Goal: Task Accomplishment & Management: Manage account settings

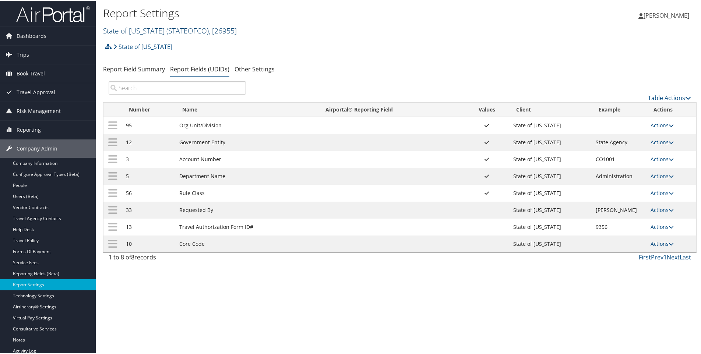
click at [143, 30] on link "State of Colorado ( STATEOFCO ) , [ 26955 ]" at bounding box center [170, 30] width 134 height 10
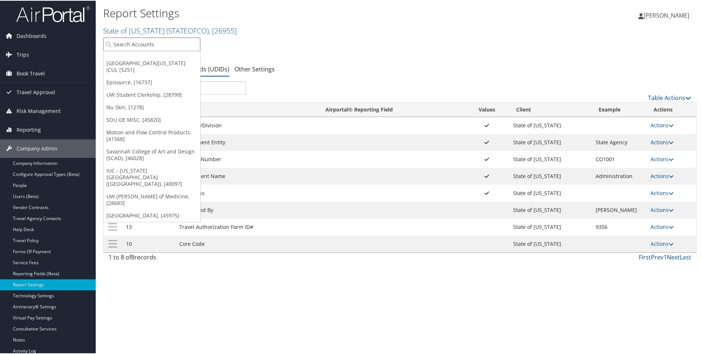
click at [137, 45] on input "search" at bounding box center [151, 44] width 97 height 14
type input "pixar"
click at [116, 58] on div "Pixar (0CA775), [2692]" at bounding box center [153, 57] width 109 height 7
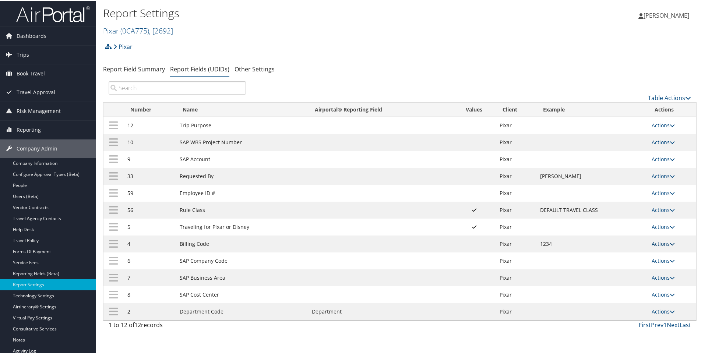
click at [657, 245] on link "Actions" at bounding box center [662, 243] width 23 height 7
click at [604, 277] on link "Edit" at bounding box center [631, 279] width 79 height 13
select select "2"
select select "both"
select select "trip"
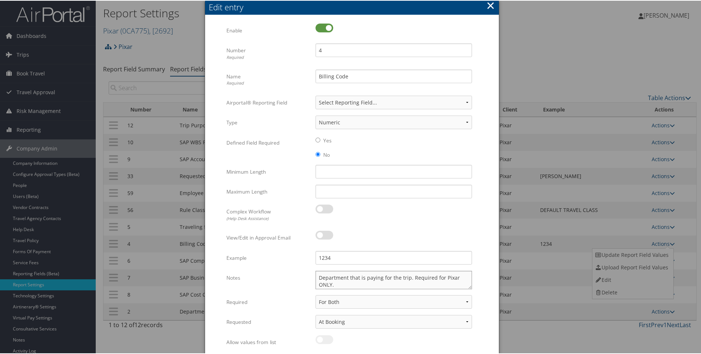
drag, startPoint x: 408, startPoint y: 278, endPoint x: 312, endPoint y: 276, distance: 96.1
click at [312, 276] on div "Department that is paying for the trip. Required for Pixar ONLY. Multiple value…" at bounding box center [393, 282] width 167 height 24
click at [383, 280] on textarea "**Required for Pixar ONLY." at bounding box center [393, 279] width 156 height 18
drag, startPoint x: 383, startPoint y: 278, endPoint x: 305, endPoint y: 281, distance: 78.4
click at [305, 281] on div "Notes **Required for Pixar ONLY. Multiple values The selected items contain dif…" at bounding box center [351, 282] width 251 height 24
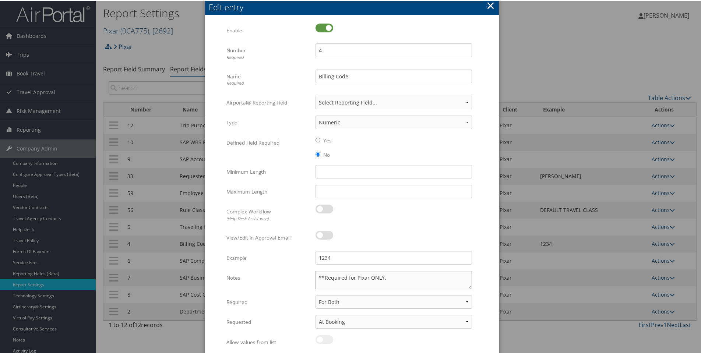
click at [396, 276] on textarea "**Required for Pixar ONLY." at bounding box center [393, 279] width 156 height 18
click at [393, 277] on textarea "**Required for Pixar ONLY." at bounding box center [393, 279] width 156 height 18
type textarea "**Required for Pixar ONLY."
click at [490, 5] on button "×" at bounding box center [490, 4] width 8 height 15
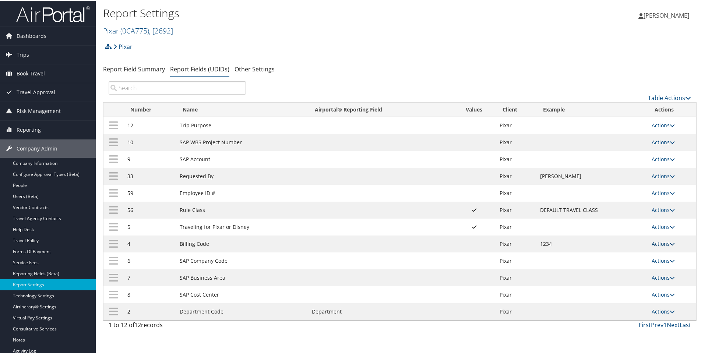
click at [656, 242] on link "Actions" at bounding box center [662, 243] width 23 height 7
click at [610, 279] on link "Edit" at bounding box center [631, 279] width 79 height 13
select select "2"
select select "both"
select select "trip"
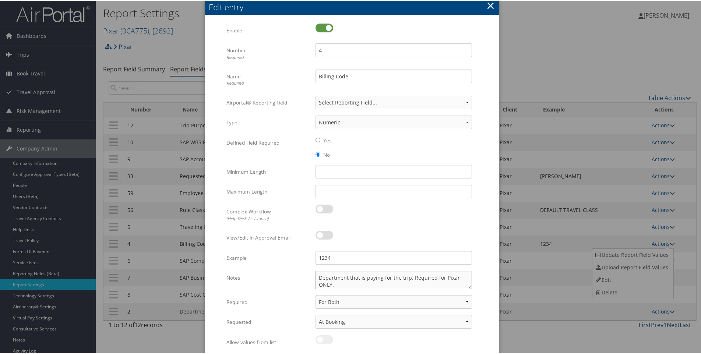
drag, startPoint x: 332, startPoint y: 277, endPoint x: 410, endPoint y: 279, distance: 78.0
click at [410, 279] on textarea "Department that is paying for the trip. Required for Pixar ONLY." at bounding box center [393, 279] width 156 height 18
paste textarea "Department that is paying for the trip."
click at [387, 279] on textarea "**Required for Pixar ONLY** Department that is paying for the trip. ." at bounding box center [393, 279] width 156 height 18
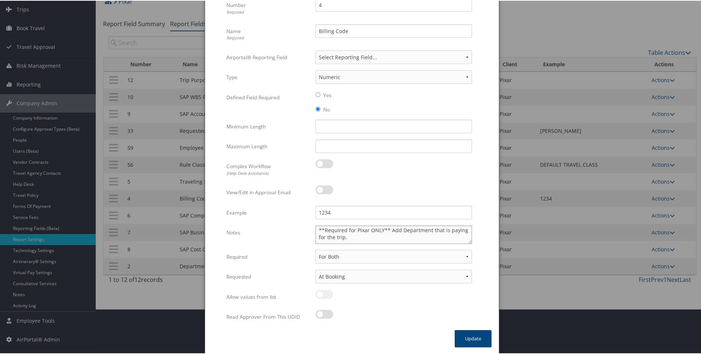
scroll to position [46, 0]
type textarea "**Required for Pixar ONLY** Add Department that is paying for the trip."
click at [476, 339] on button "Update" at bounding box center [472, 337] width 37 height 17
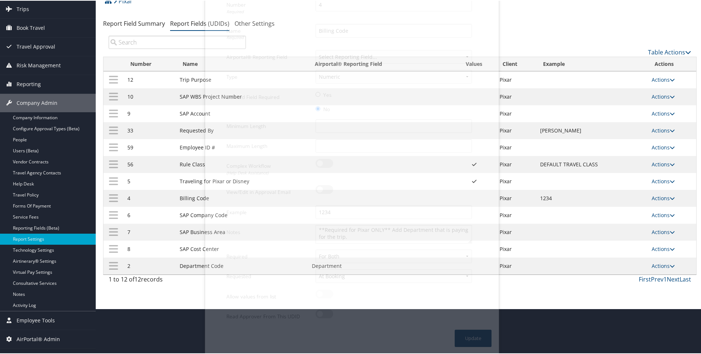
scroll to position [40, 0]
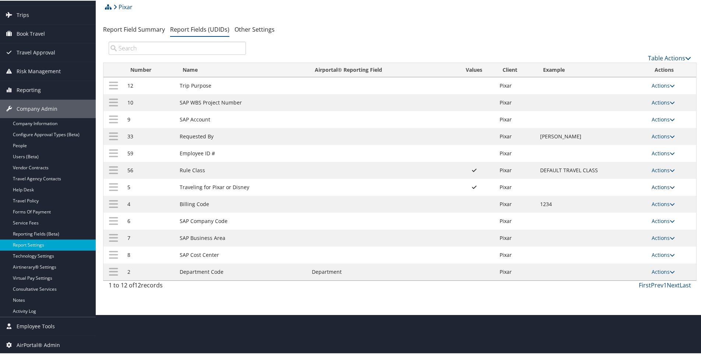
click at [660, 186] on link "Actions" at bounding box center [662, 186] width 23 height 7
click at [621, 199] on link "Update Report Field Values" at bounding box center [631, 197] width 79 height 13
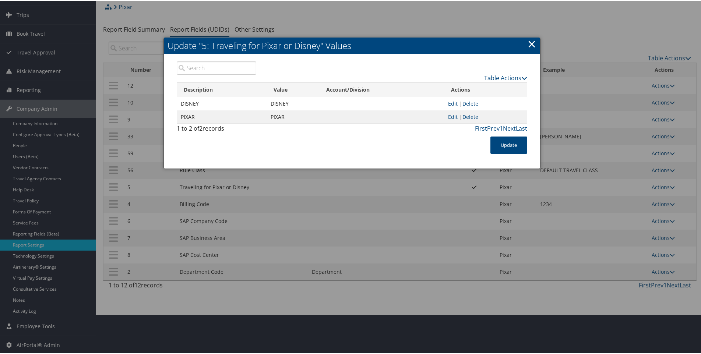
click at [529, 42] on link "×" at bounding box center [531, 43] width 8 height 15
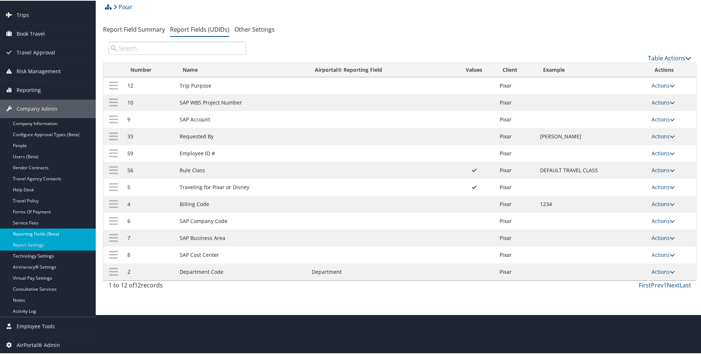
click at [26, 231] on link "Reporting Fields (Beta)" at bounding box center [48, 233] width 96 height 11
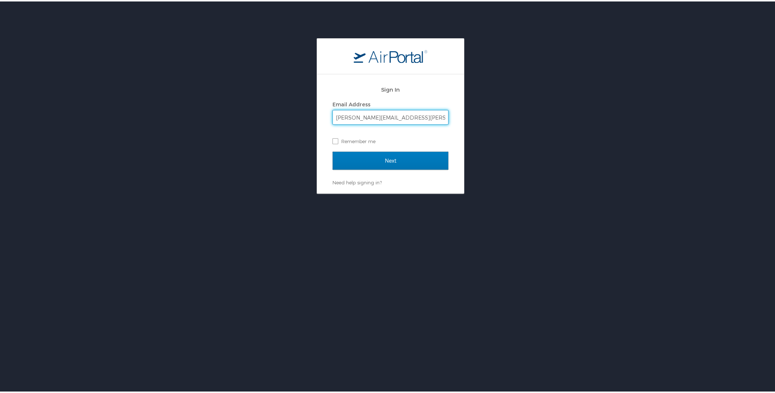
type input "becky.frasier@cbtravel.com"
click at [333, 150] on input "Next" at bounding box center [391, 159] width 116 height 18
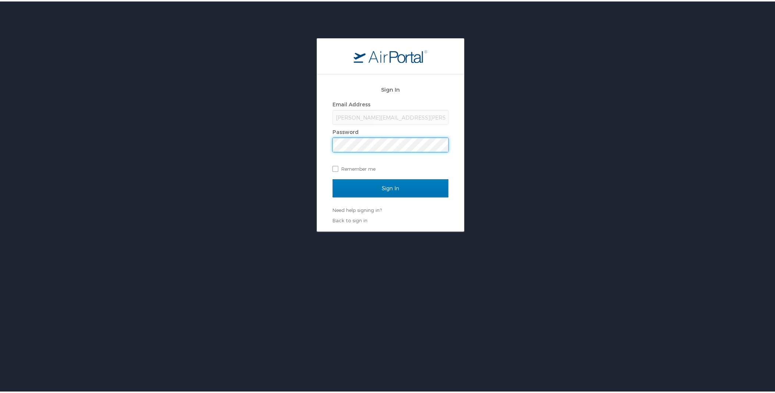
click at [333, 178] on input "Sign In" at bounding box center [391, 187] width 116 height 18
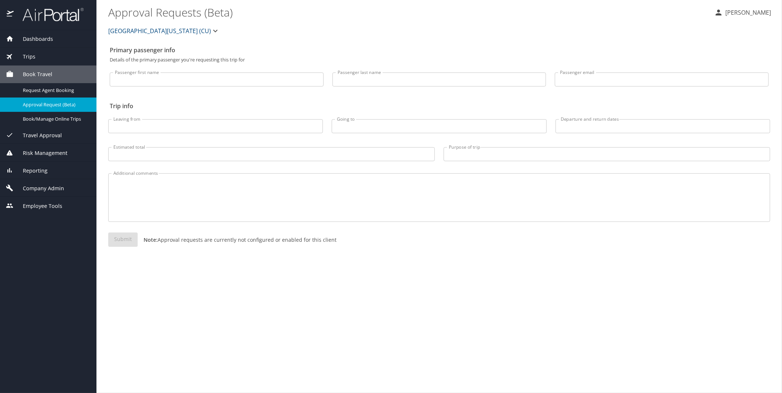
click at [45, 187] on span "Company Admin" at bounding box center [39, 188] width 50 height 8
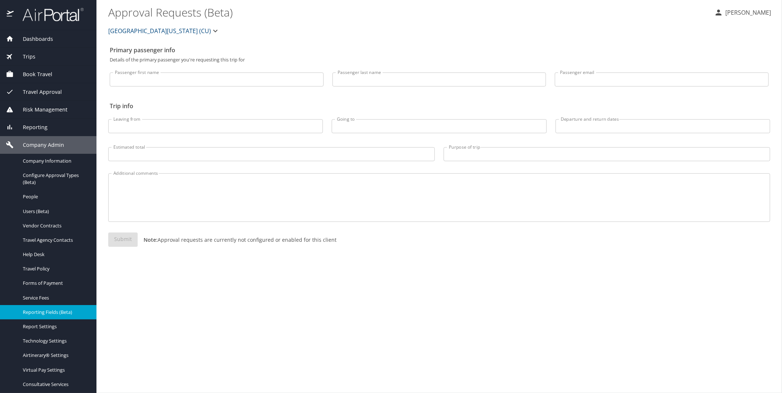
click at [54, 312] on span "Reporting Fields (Beta)" at bounding box center [55, 312] width 65 height 7
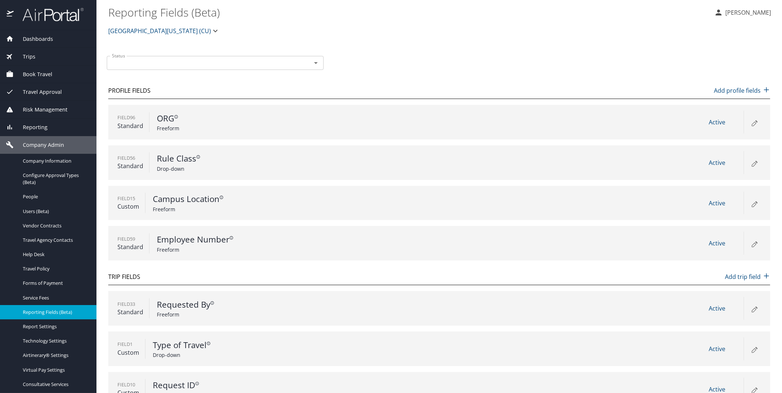
click at [131, 29] on span "University of Colorado (CU)" at bounding box center [159, 31] width 103 height 10
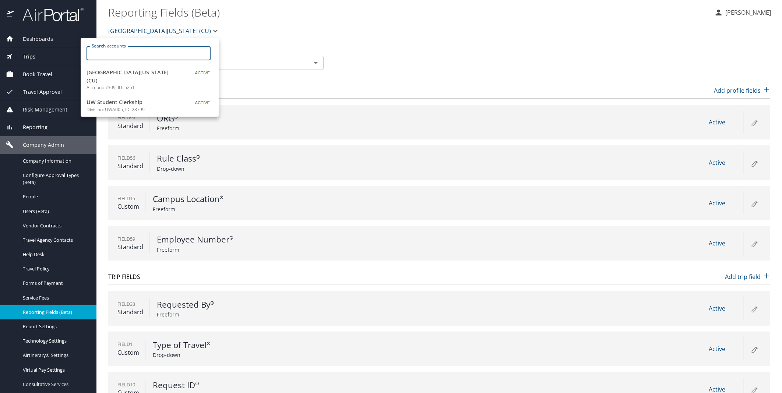
click at [127, 52] on input "Search accounts" at bounding box center [150, 53] width 119 height 14
type input "pixar"
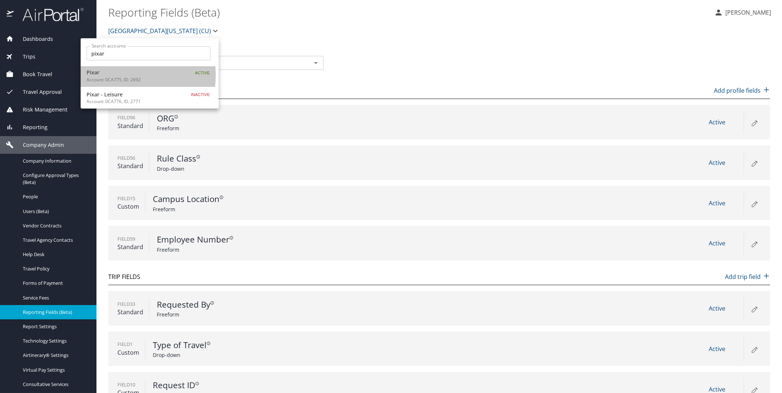
click at [91, 75] on span "Pixar" at bounding box center [132, 72] width 92 height 8
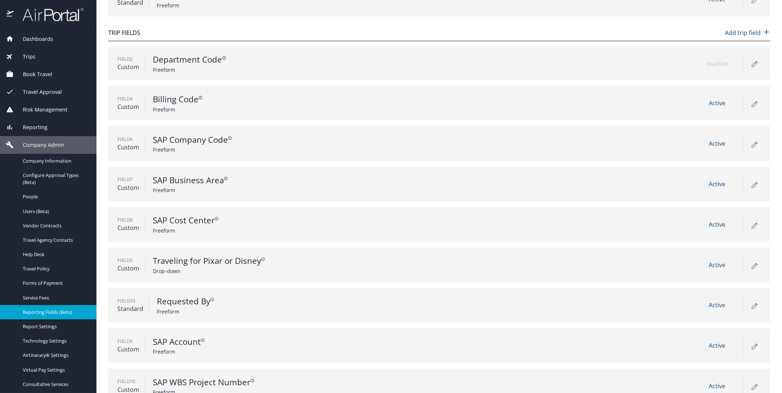
scroll to position [204, 0]
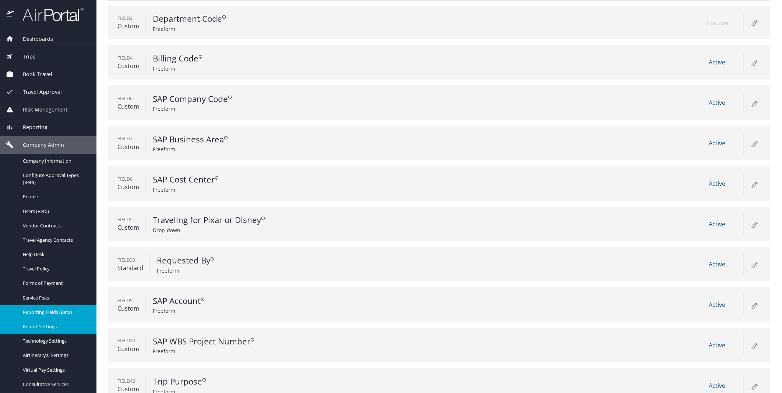
click at [43, 327] on span "Report Settings" at bounding box center [55, 326] width 65 height 7
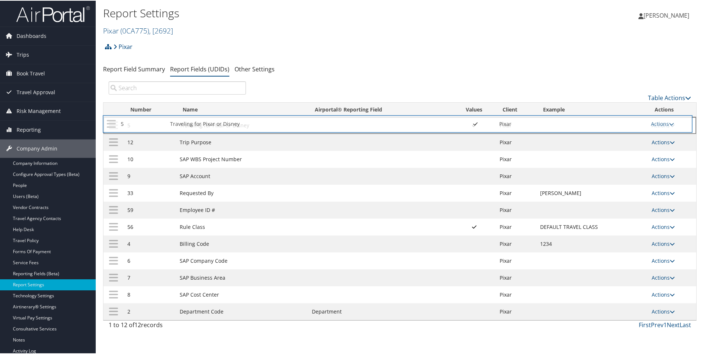
drag, startPoint x: 114, startPoint y: 226, endPoint x: 113, endPoint y: 123, distance: 103.4
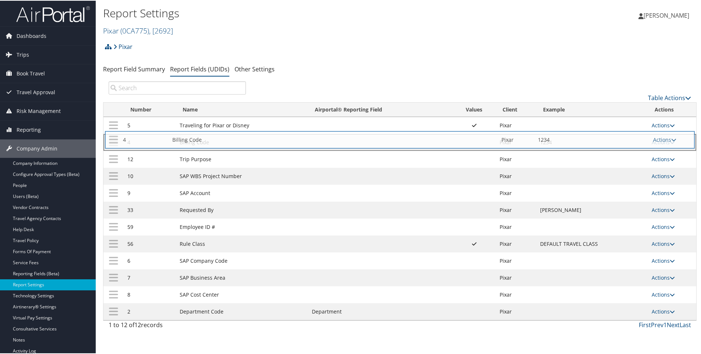
drag, startPoint x: 114, startPoint y: 244, endPoint x: 115, endPoint y: 139, distance: 104.5
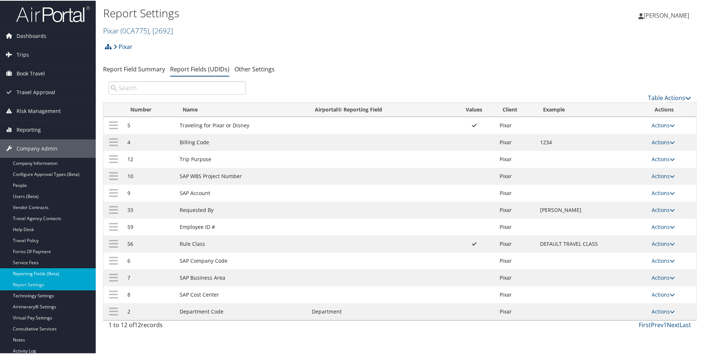
click at [34, 270] on link "Reporting Fields (Beta)" at bounding box center [48, 273] width 96 height 11
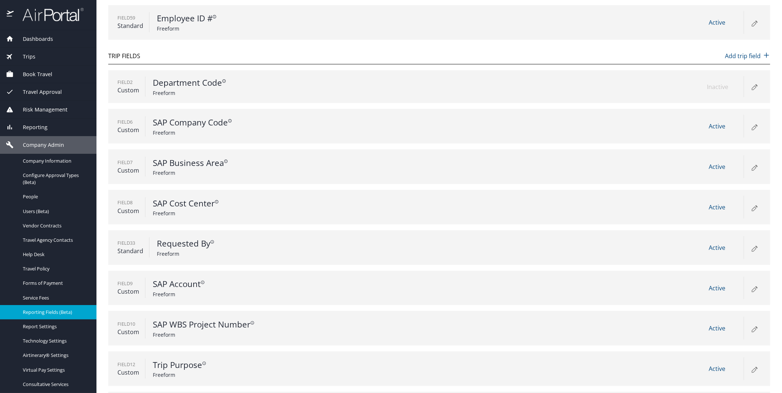
scroll to position [137, 0]
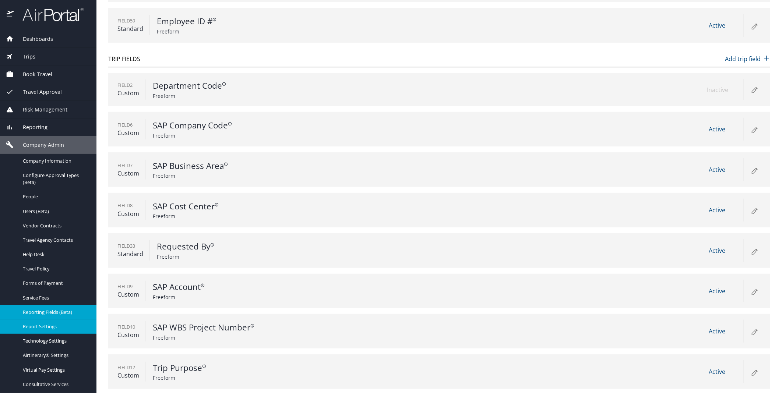
click at [36, 328] on span "Report Settings" at bounding box center [55, 326] width 65 height 7
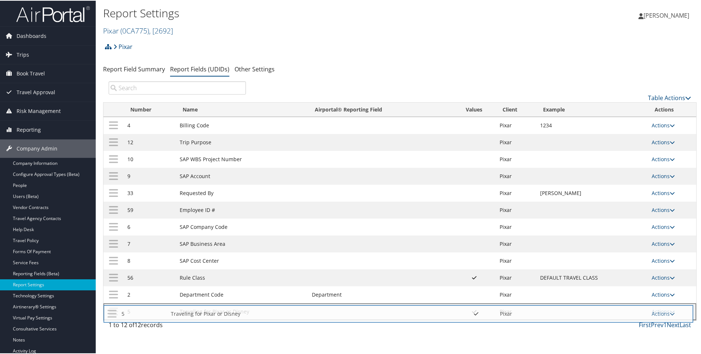
drag, startPoint x: 114, startPoint y: 124, endPoint x: 114, endPoint y: 312, distance: 188.0
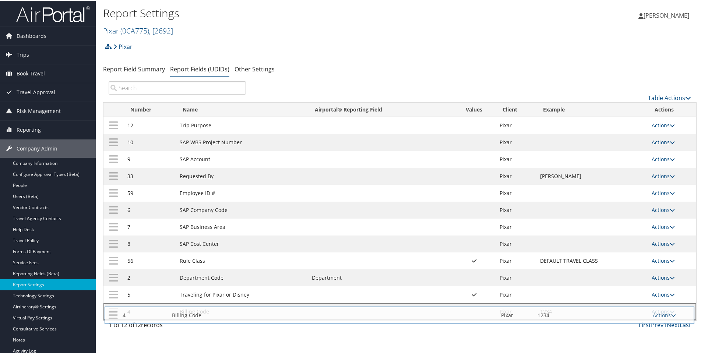
drag, startPoint x: 113, startPoint y: 124, endPoint x: 114, endPoint y: 313, distance: 189.5
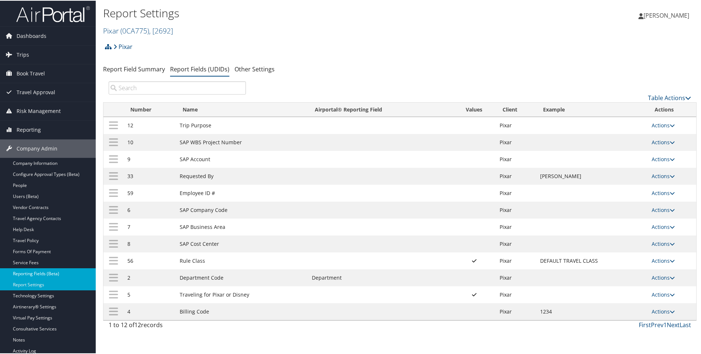
click at [21, 273] on link "Reporting Fields (Beta)" at bounding box center [48, 273] width 96 height 11
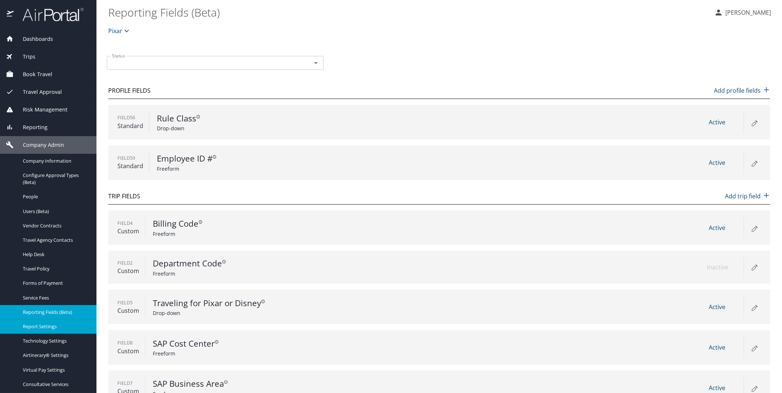
click at [38, 325] on span "Report Settings" at bounding box center [55, 326] width 65 height 7
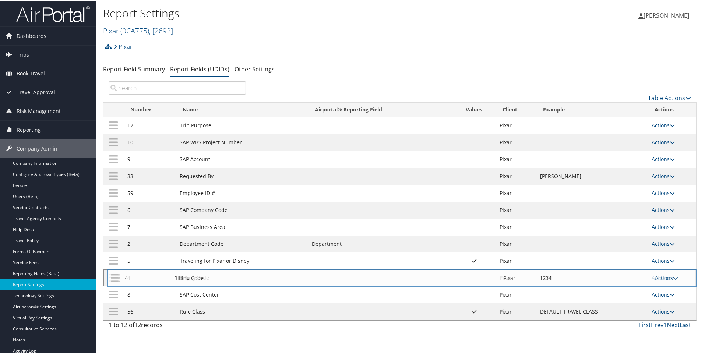
drag, startPoint x: 113, startPoint y: 309, endPoint x: 116, endPoint y: 276, distance: 34.0
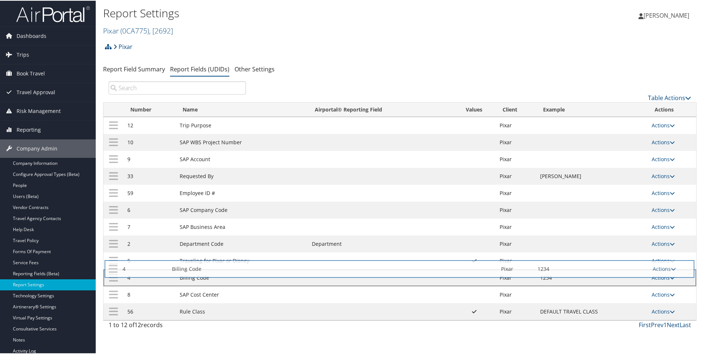
drag, startPoint x: 113, startPoint y: 295, endPoint x: 114, endPoint y: 269, distance: 26.1
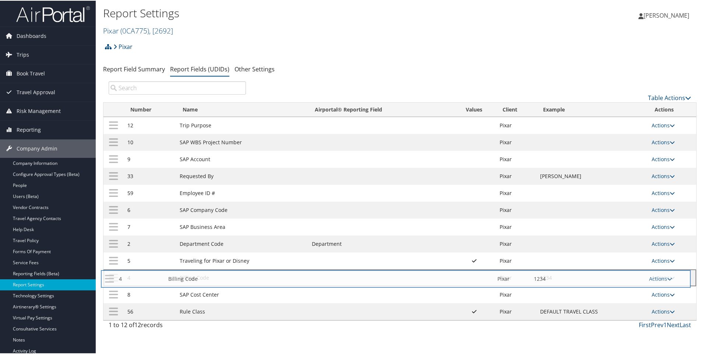
drag, startPoint x: 116, startPoint y: 294, endPoint x: 113, endPoint y: 278, distance: 16.4
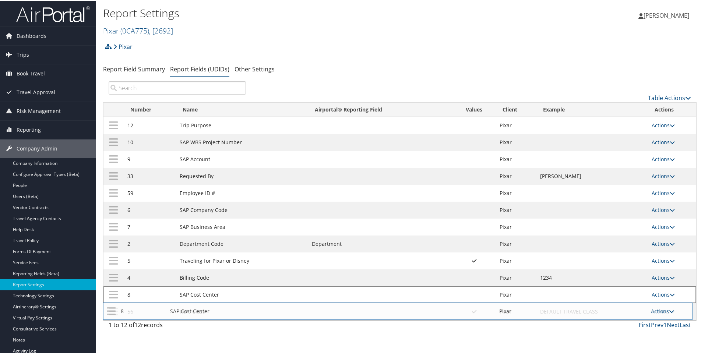
drag, startPoint x: 115, startPoint y: 278, endPoint x: 114, endPoint y: 311, distance: 33.1
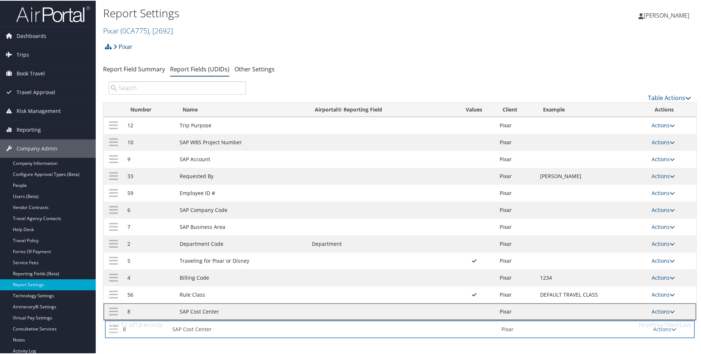
drag, startPoint x: 113, startPoint y: 276, endPoint x: 114, endPoint y: 327, distance: 51.2
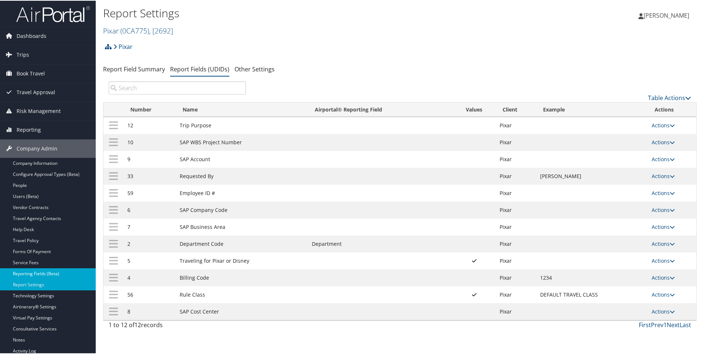
click at [32, 273] on link "Reporting Fields (Beta)" at bounding box center [48, 273] width 96 height 11
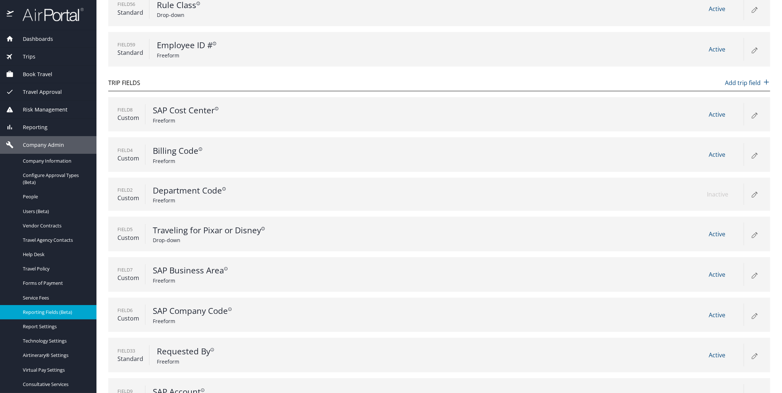
scroll to position [123, 0]
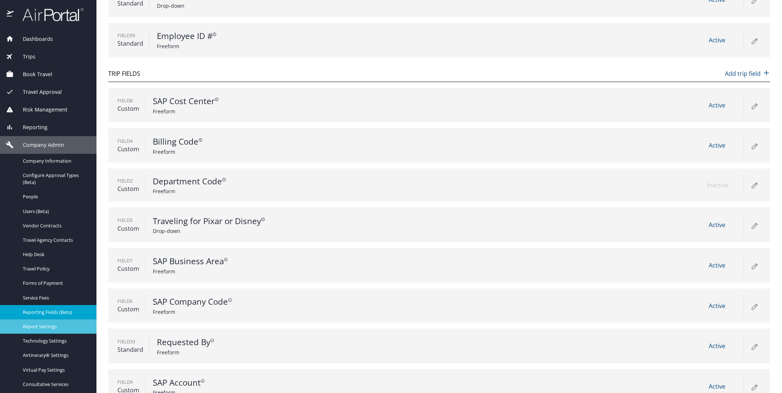
click at [44, 329] on span "Report Settings" at bounding box center [55, 326] width 65 height 7
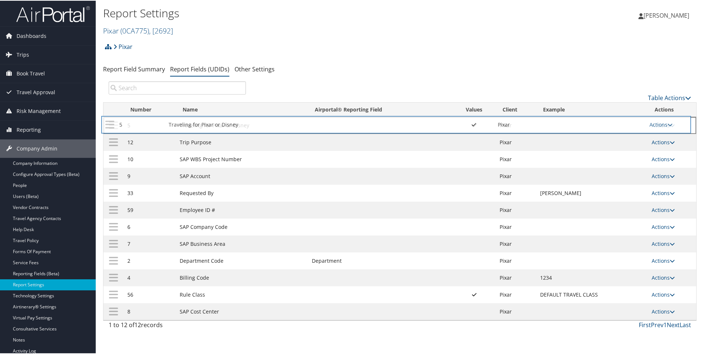
drag, startPoint x: 113, startPoint y: 278, endPoint x: 111, endPoint y: 124, distance: 153.5
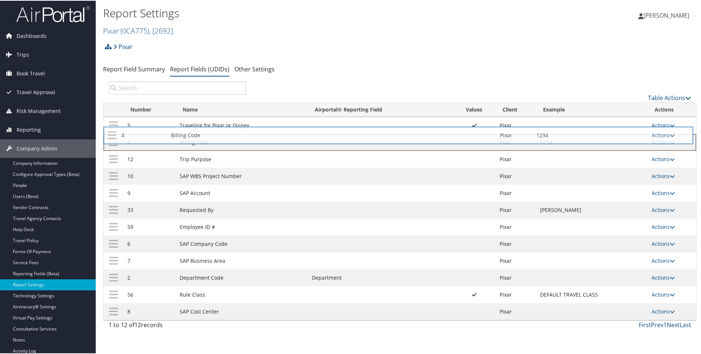
drag, startPoint x: 113, startPoint y: 281, endPoint x: 113, endPoint y: 139, distance: 142.0
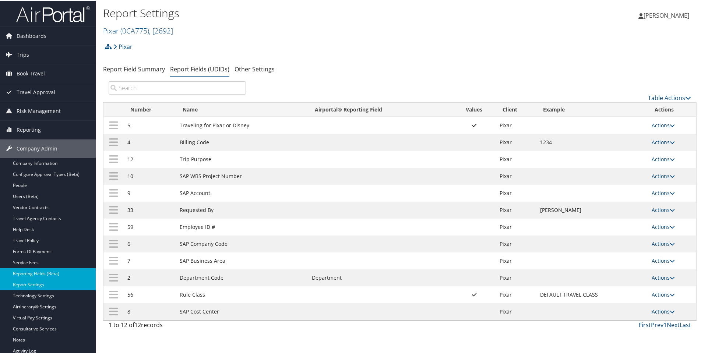
click at [25, 272] on link "Reporting Fields (Beta)" at bounding box center [48, 273] width 96 height 11
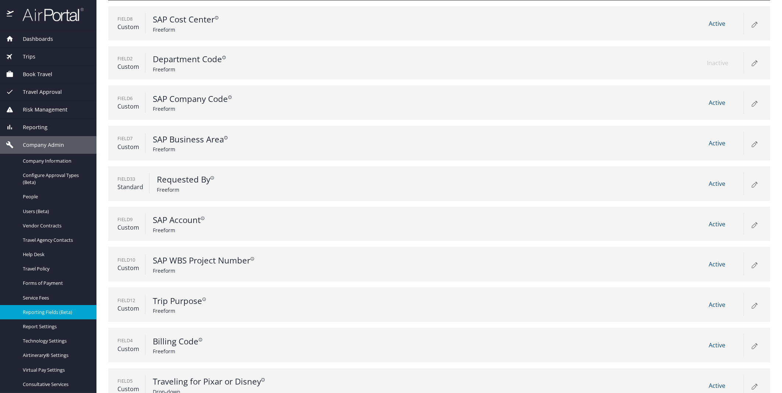
scroll to position [219, 0]
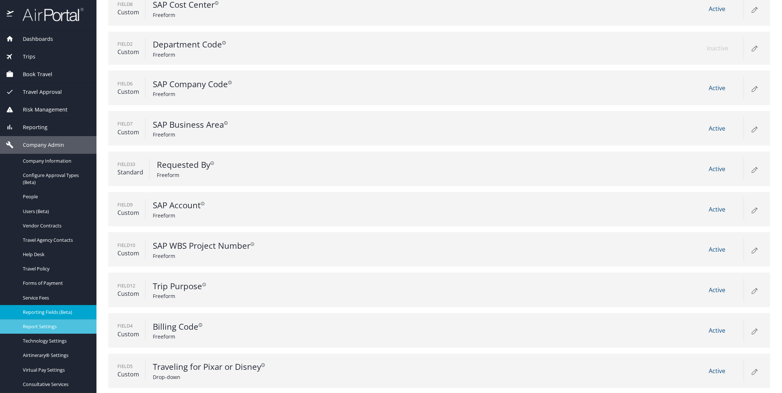
click at [38, 328] on span "Report Settings" at bounding box center [55, 326] width 65 height 7
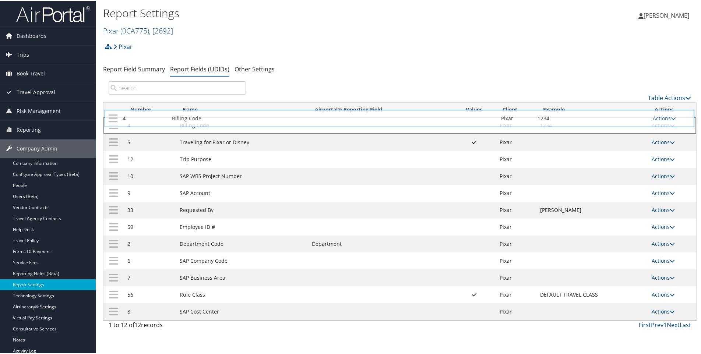
drag, startPoint x: 113, startPoint y: 141, endPoint x: 114, endPoint y: 117, distance: 24.3
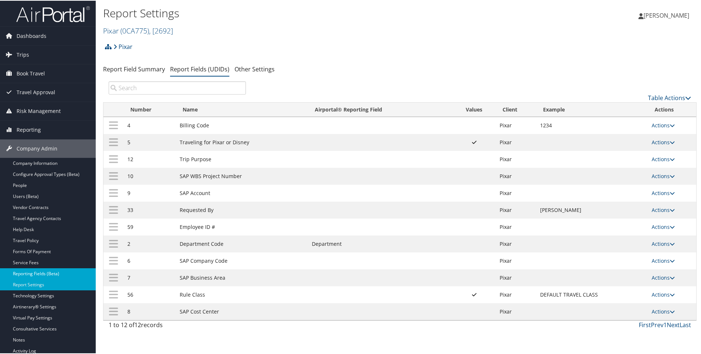
click at [38, 270] on link "Reporting Fields (Beta)" at bounding box center [48, 273] width 96 height 11
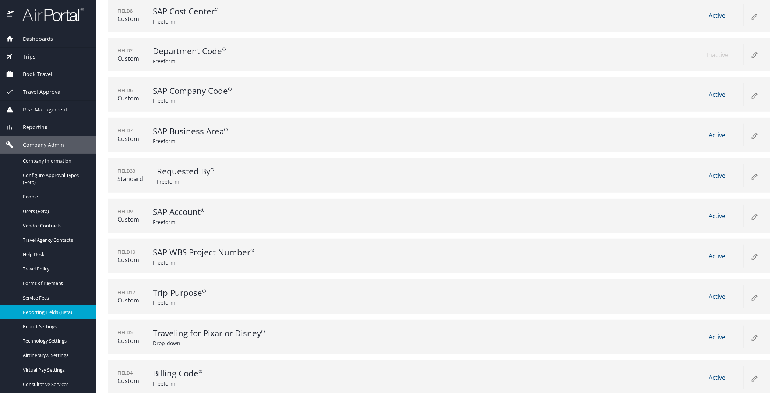
scroll to position [219, 0]
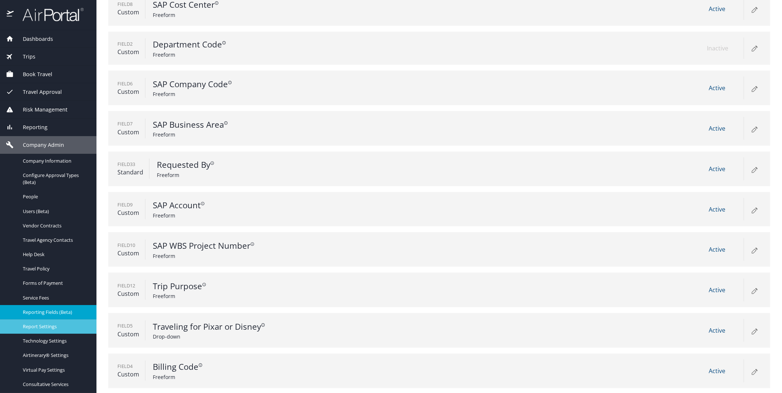
click at [30, 329] on span "Report Settings" at bounding box center [55, 326] width 65 height 7
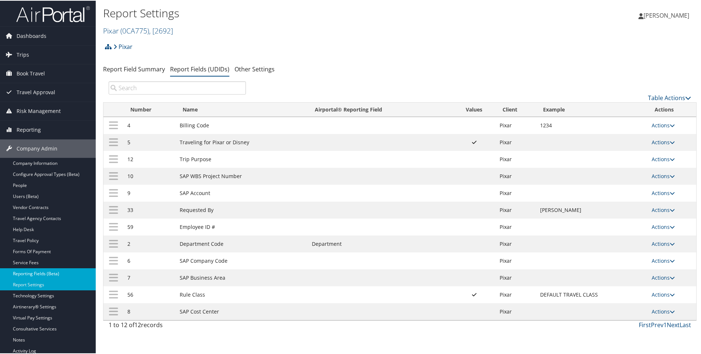
click at [22, 272] on link "Reporting Fields (Beta)" at bounding box center [48, 273] width 96 height 11
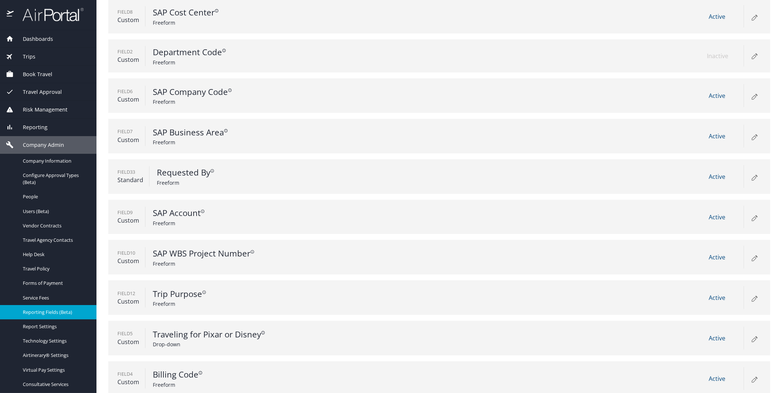
scroll to position [219, 0]
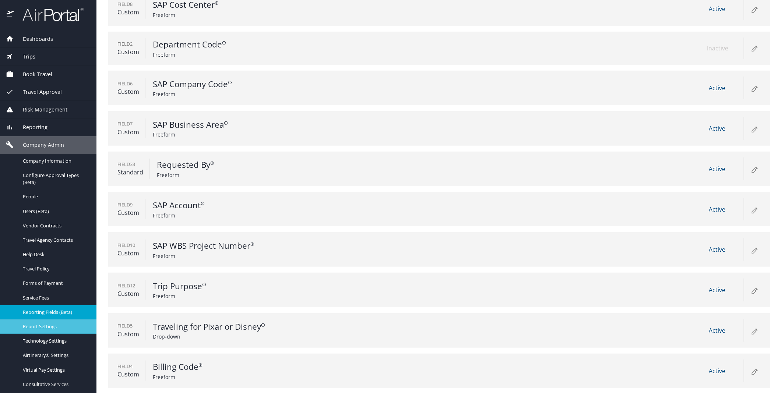
click at [47, 327] on span "Report Settings" at bounding box center [55, 326] width 65 height 7
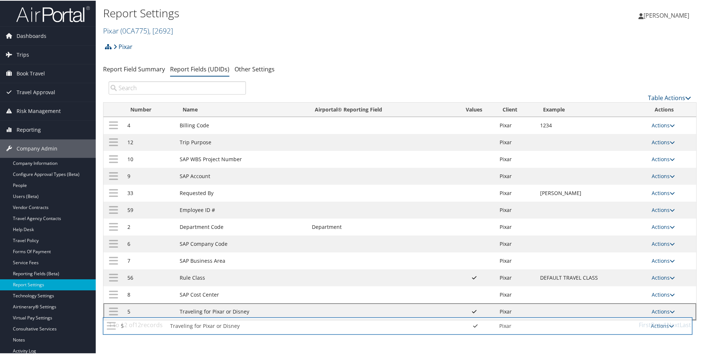
drag, startPoint x: 114, startPoint y: 141, endPoint x: 113, endPoint y: 324, distance: 183.2
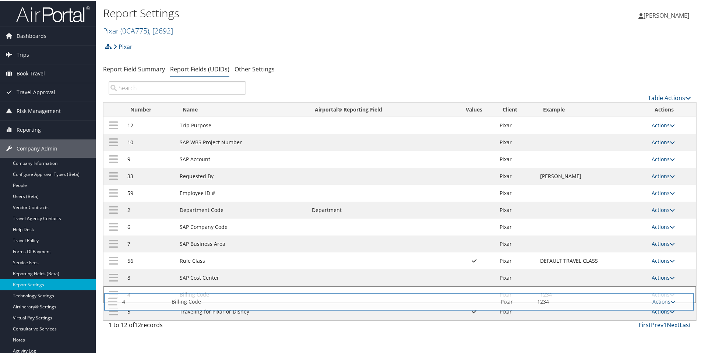
drag, startPoint x: 113, startPoint y: 123, endPoint x: 113, endPoint y: 299, distance: 175.9
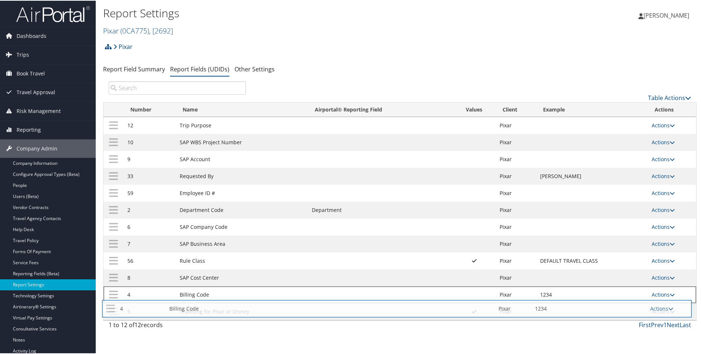
drag, startPoint x: 115, startPoint y: 243, endPoint x: 114, endPoint y: 304, distance: 61.1
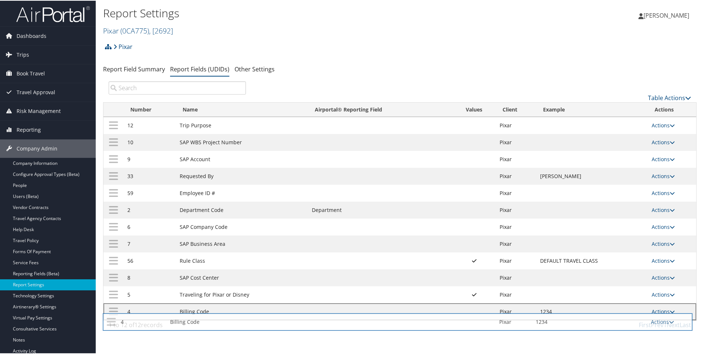
drag, startPoint x: 113, startPoint y: 243, endPoint x: 112, endPoint y: 320, distance: 77.6
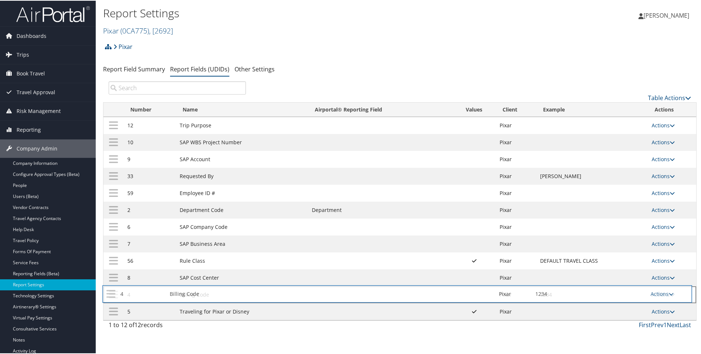
drag, startPoint x: 114, startPoint y: 311, endPoint x: 113, endPoint y: 293, distance: 18.1
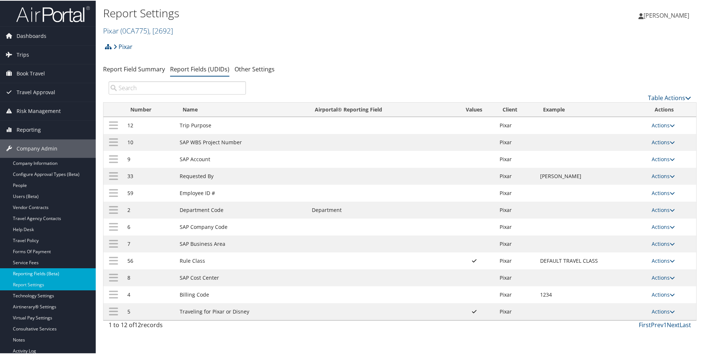
click at [39, 272] on link "Reporting Fields (Beta)" at bounding box center [48, 273] width 96 height 11
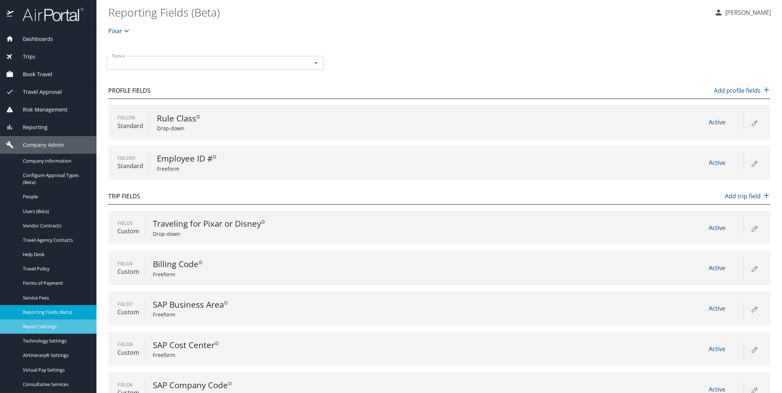
click at [36, 325] on span "Report Settings" at bounding box center [55, 326] width 65 height 7
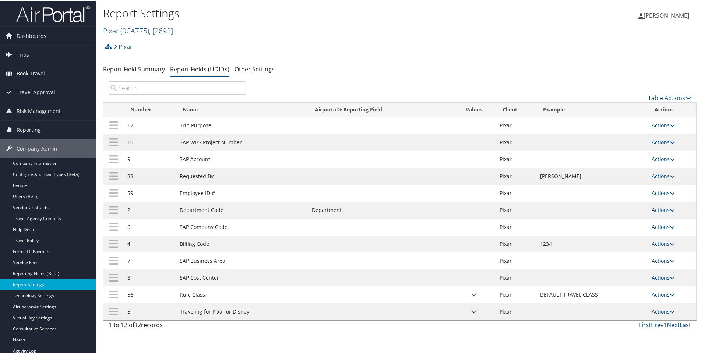
click at [660, 259] on link "Actions" at bounding box center [662, 259] width 23 height 7
click at [606, 294] on link "Edit" at bounding box center [631, 296] width 79 height 13
select select "2"
select select "both"
select select "trip"
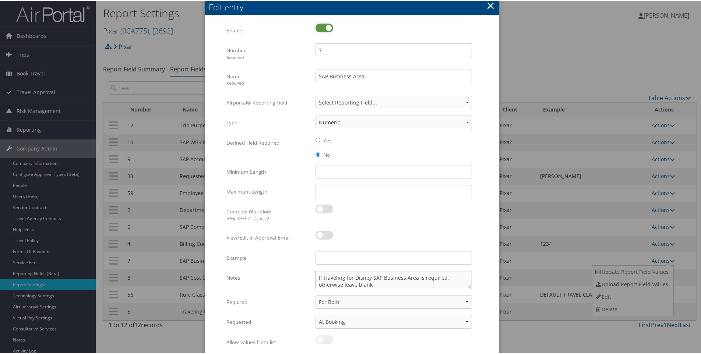
drag, startPoint x: 350, startPoint y: 276, endPoint x: 315, endPoint y: 279, distance: 35.1
click at [315, 279] on textarea "If traveling for Disney SAP Business Area is required, otherwise leave blank" at bounding box center [393, 279] width 156 height 18
drag, startPoint x: 449, startPoint y: 277, endPoint x: 338, endPoint y: 286, distance: 111.5
click at [338, 286] on textarea "**Required for Disney ONLY** Add SAP Business Area is required, otherwise leave…" at bounding box center [393, 279] width 156 height 18
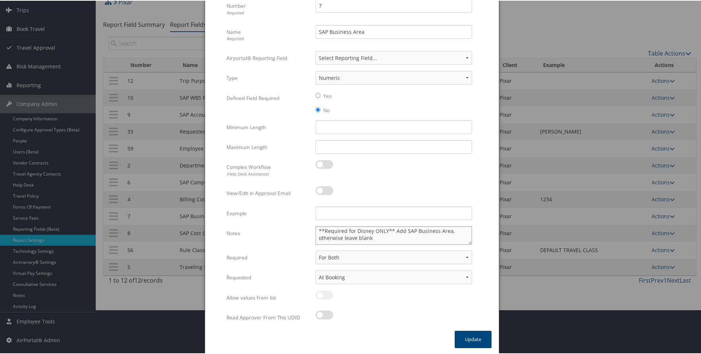
scroll to position [46, 0]
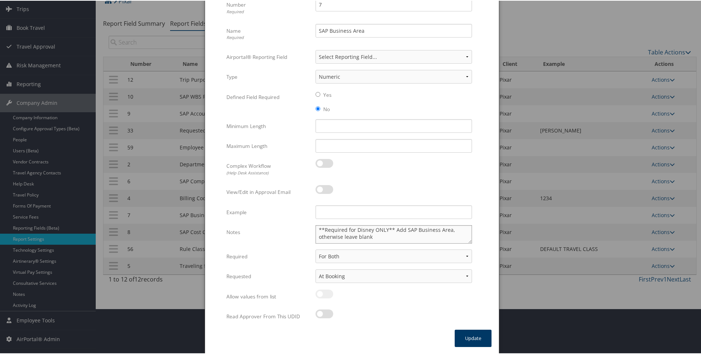
type textarea "**Required for Disney ONLY** Add SAP Business Area, otherwise leave blank"
click at [472, 340] on button "Update" at bounding box center [472, 337] width 37 height 17
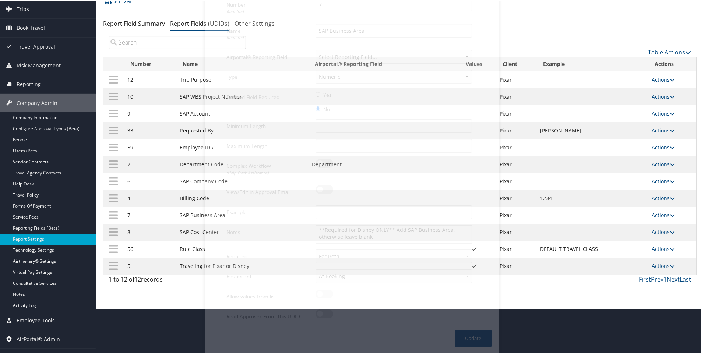
scroll to position [40, 0]
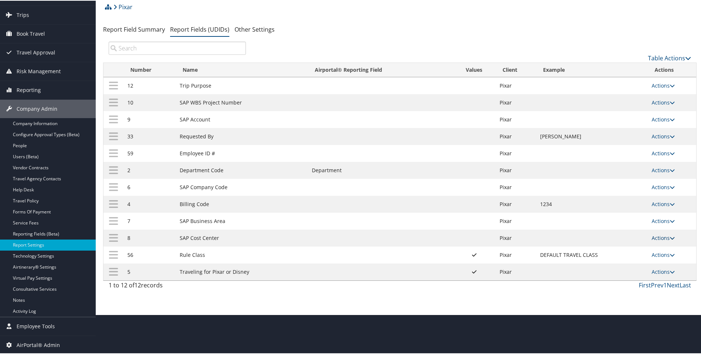
click at [658, 236] on link "Actions" at bounding box center [662, 237] width 23 height 7
click at [608, 272] on link "Edit" at bounding box center [631, 273] width 79 height 13
select select "2"
select select "both"
select select "trip"
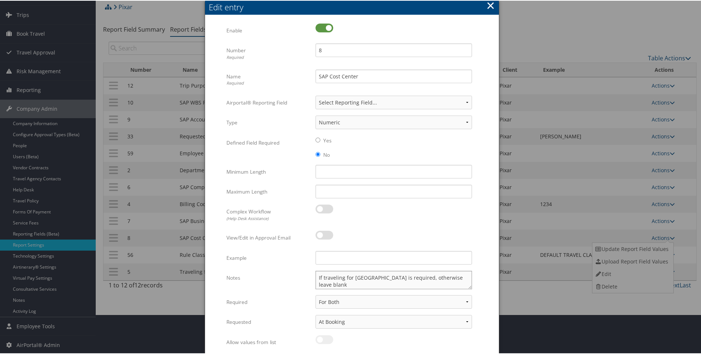
drag, startPoint x: 316, startPoint y: 277, endPoint x: 352, endPoint y: 276, distance: 35.7
click at [352, 276] on textarea "If traveling for Disney SAP Cost Center is required, otherwise leave blank" at bounding box center [393, 279] width 156 height 18
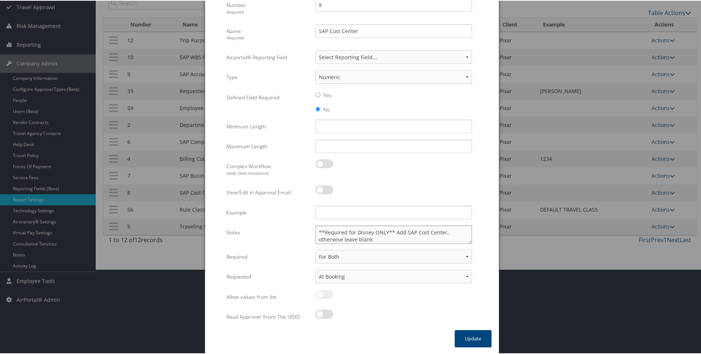
scroll to position [85, 0]
type textarea "**Required for Disney ONLY** Add SAP Cost Center, otherwise leave blank"
click at [470, 342] on button "Update" at bounding box center [472, 337] width 37 height 17
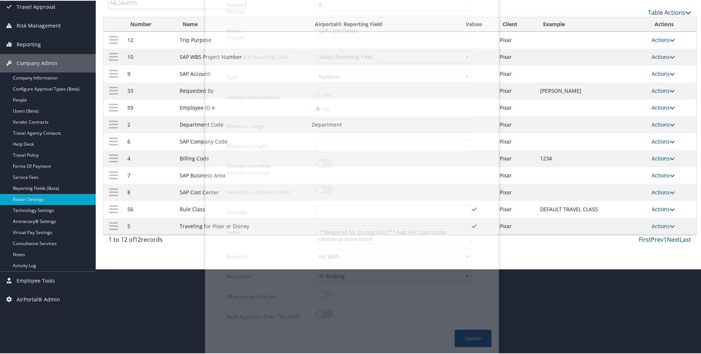
scroll to position [40, 0]
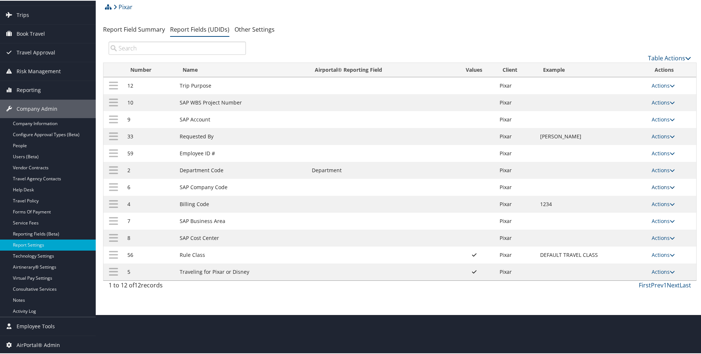
click at [652, 187] on link "Actions" at bounding box center [662, 186] width 23 height 7
click at [606, 220] on link "Edit" at bounding box center [631, 222] width 79 height 13
select select "2"
select select "both"
select select "trip"
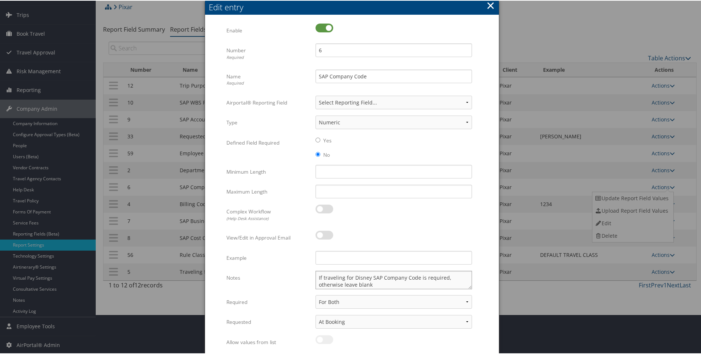
drag, startPoint x: 353, startPoint y: 278, endPoint x: 293, endPoint y: 278, distance: 59.6
click at [293, 278] on div "Notes If traveling for Disney SAP Company Code is required, otherwise leave bla…" at bounding box center [351, 282] width 251 height 24
click at [447, 277] on textarea "**Required for Disney Only** Add SAP Company Code is required, otherwise leave …" at bounding box center [393, 279] width 156 height 18
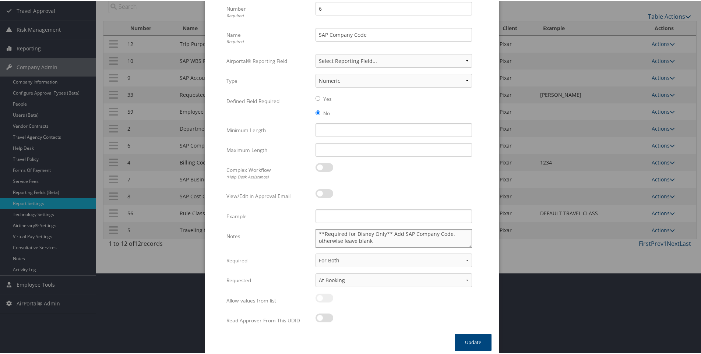
scroll to position [85, 0]
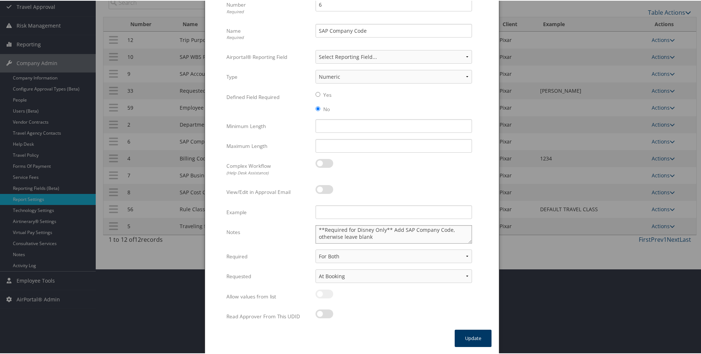
type textarea "**Required for Disney Only** Add SAP Company Code, otherwise leave blank"
drag, startPoint x: 470, startPoint y: 342, endPoint x: 376, endPoint y: 272, distance: 116.9
click at [470, 342] on button "Update" at bounding box center [472, 337] width 37 height 17
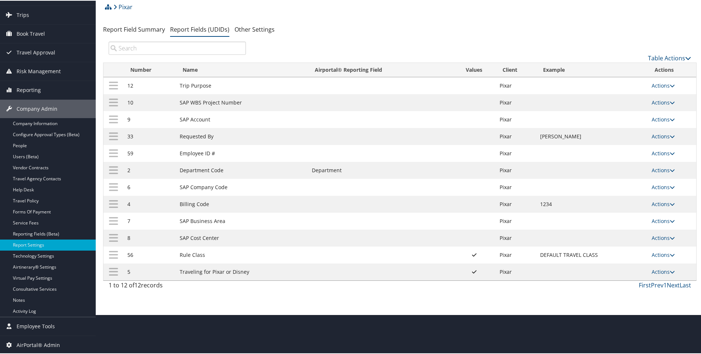
scroll to position [40, 0]
click at [660, 117] on link "Actions" at bounding box center [662, 118] width 23 height 7
click at [608, 153] on link "Edit" at bounding box center [631, 155] width 79 height 13
select select "2"
select select "both"
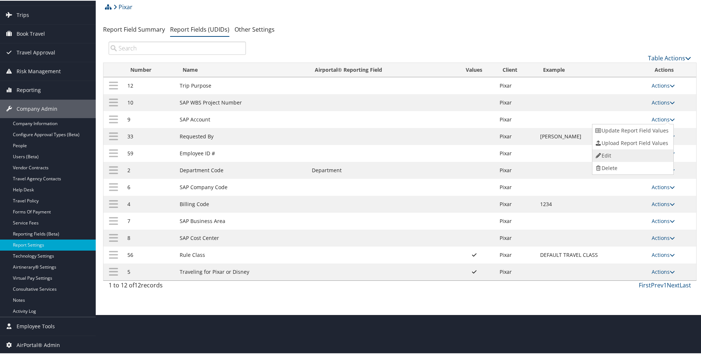
select select "trip"
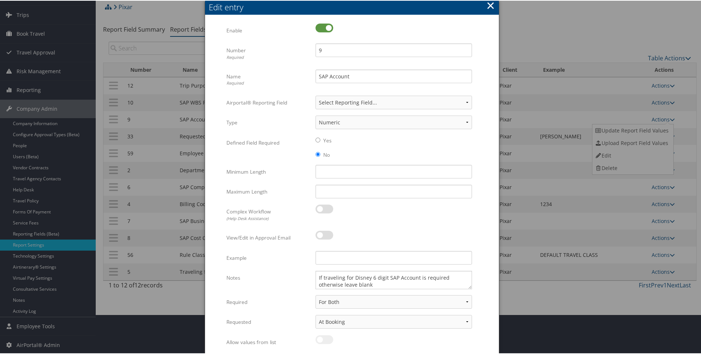
click at [489, 3] on button "×" at bounding box center [490, 4] width 8 height 15
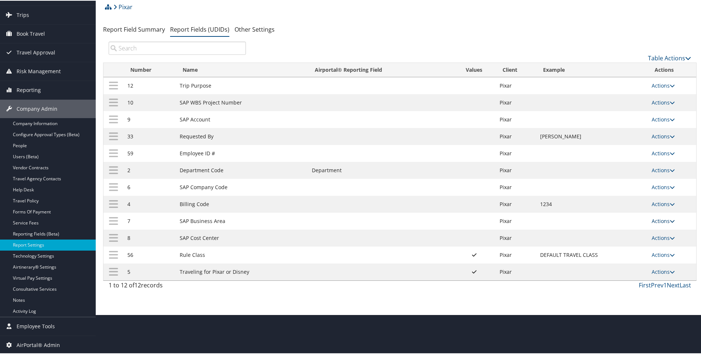
click at [652, 222] on link "Actions" at bounding box center [662, 220] width 23 height 7
click at [603, 258] on link "Edit" at bounding box center [631, 256] width 79 height 13
select select "2"
select select "both"
select select "trip"
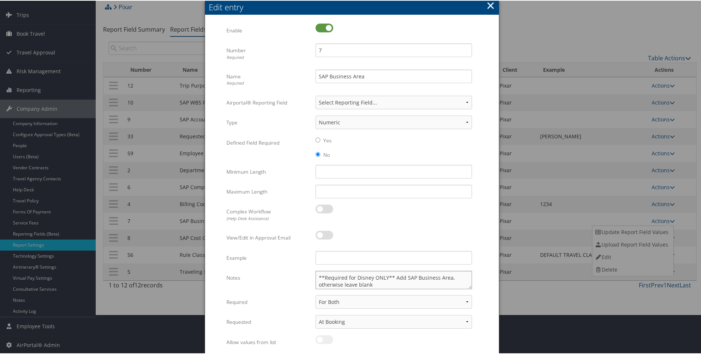
drag, startPoint x: 393, startPoint y: 277, endPoint x: 399, endPoint y: 277, distance: 6.3
click at [394, 276] on textarea "**Required for Disney ONLY** Add SAP Business Area, otherwise leave blank" at bounding box center [393, 279] width 156 height 18
drag, startPoint x: 403, startPoint y: 278, endPoint x: 318, endPoint y: 274, distance: 85.8
click at [318, 274] on textarea "**Required for Disney ONLY** Add SAP Business Area, otherwise leave blank" at bounding box center [393, 279] width 156 height 18
click at [489, 6] on button "×" at bounding box center [490, 4] width 8 height 15
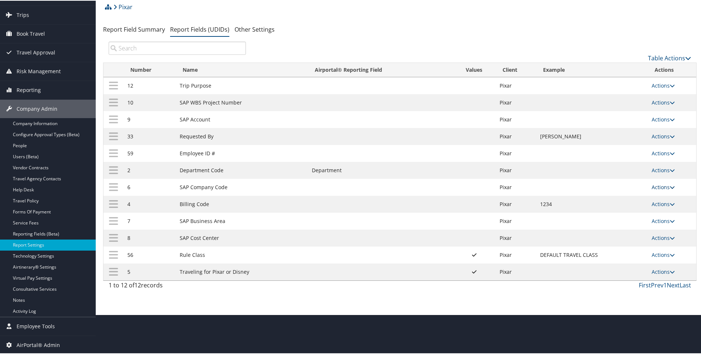
click at [654, 187] on link "Actions" at bounding box center [662, 186] width 23 height 7
click at [605, 223] on link "Edit" at bounding box center [631, 222] width 79 height 13
select select "2"
select select "both"
select select "trip"
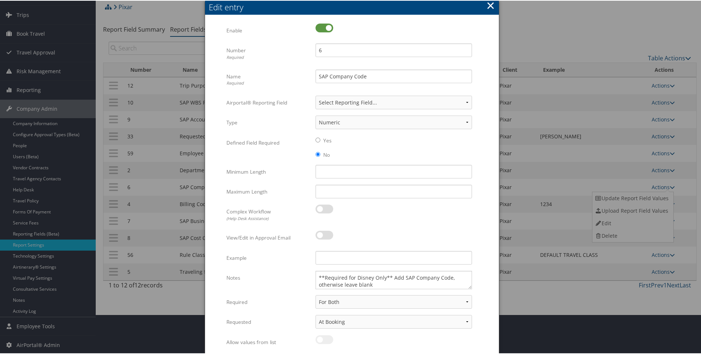
click at [489, 4] on button "×" at bounding box center [490, 4] width 8 height 15
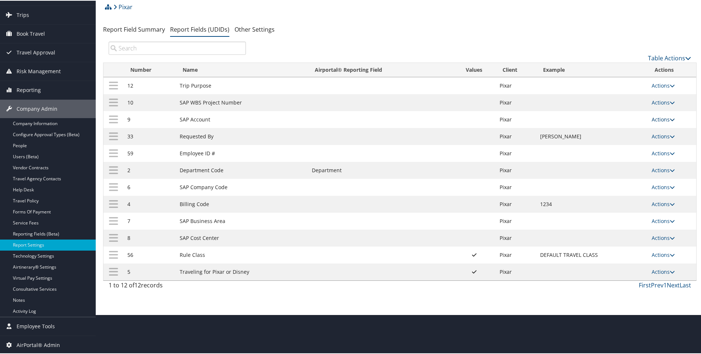
click at [652, 121] on link "Actions" at bounding box center [662, 118] width 23 height 7
click at [606, 153] on link "Edit" at bounding box center [631, 155] width 79 height 13
select select "2"
select select "both"
select select "trip"
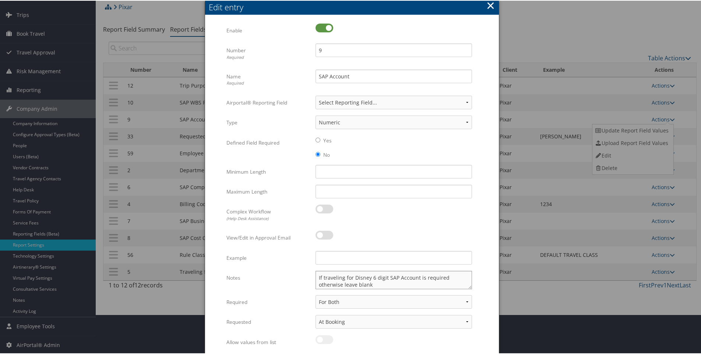
drag, startPoint x: 386, startPoint y: 277, endPoint x: 324, endPoint y: 274, distance: 61.9
click at [324, 275] on textarea "If traveling for Disney 6 digit SAP Account is required otherwise leave blank" at bounding box center [393, 279] width 156 height 18
paste textarea "**Required for Disney ONLY** Add"
drag, startPoint x: 440, startPoint y: 278, endPoint x: 337, endPoint y: 285, distance: 103.3
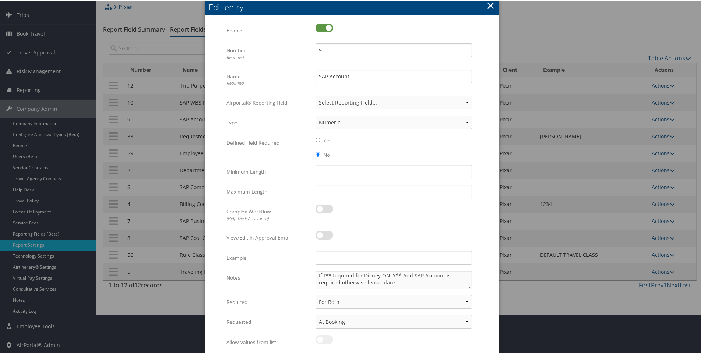
click at [337, 285] on textarea "If t**Required for Disney ONLY** Add SAP Account is required otherwise leave bl…" at bounding box center [393, 279] width 156 height 18
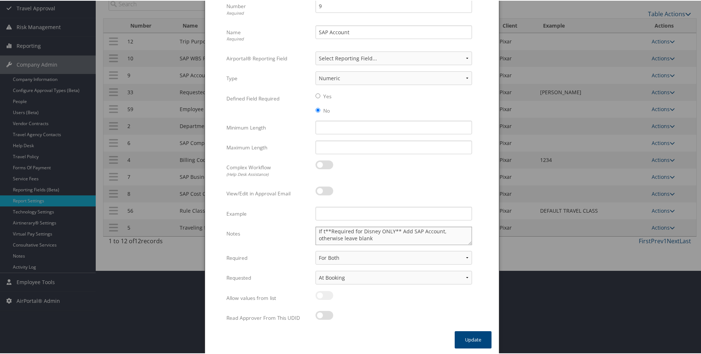
scroll to position [85, 0]
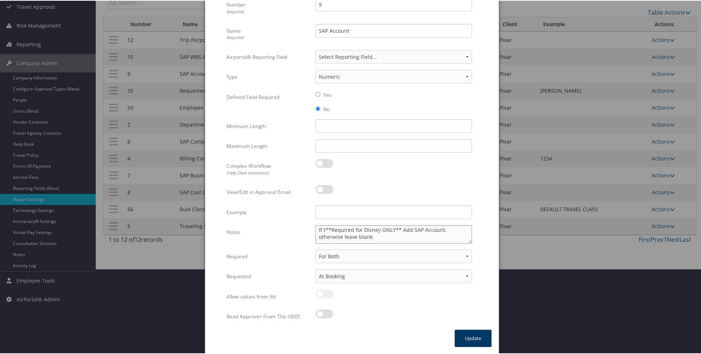
type textarea "If t**Required for Disney ONLY** Add SAP Account, otherwise leave blank"
click at [474, 336] on button "Update" at bounding box center [472, 337] width 37 height 17
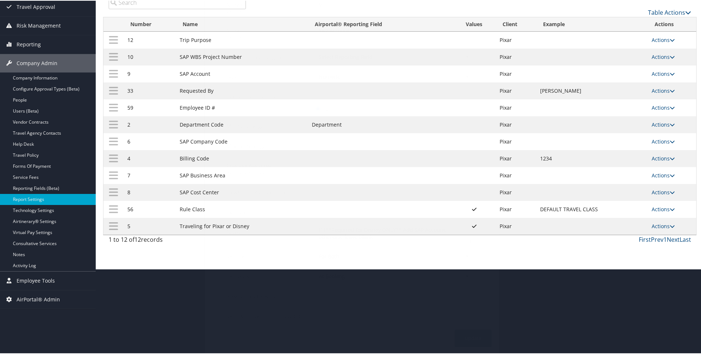
scroll to position [40, 0]
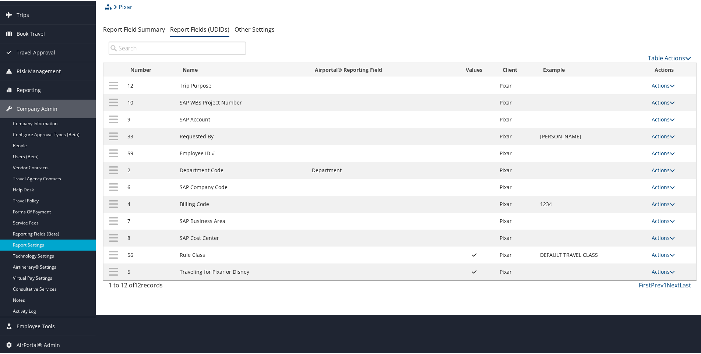
click at [660, 100] on link "Actions" at bounding box center [662, 101] width 23 height 7
click at [608, 137] on link "Edit" at bounding box center [631, 138] width 79 height 13
select select "2"
select select "both"
select select "trip"
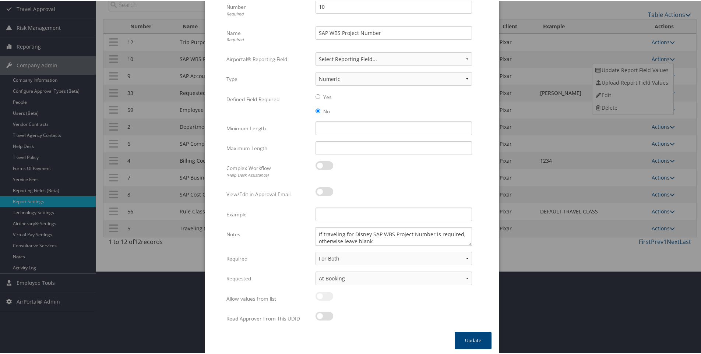
scroll to position [85, 0]
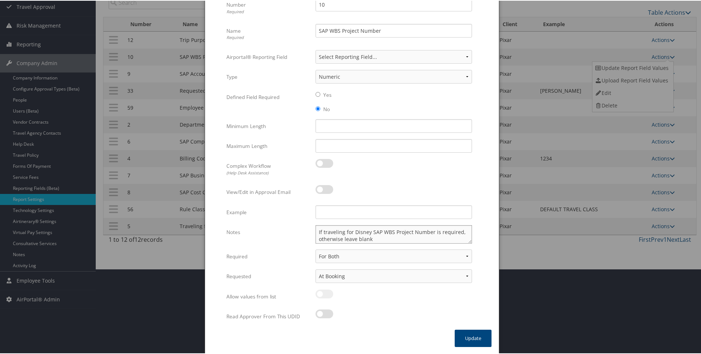
drag, startPoint x: 369, startPoint y: 231, endPoint x: 304, endPoint y: 233, distance: 65.2
click at [304, 233] on div "Notes If traveling for Disney SAP WBS Project Number is required, otherwise lea…" at bounding box center [351, 236] width 251 height 24
paste textarea "**Required for Disney ONLY** Add"
drag, startPoint x: 316, startPoint y: 238, endPoint x: 342, endPoint y: 237, distance: 25.4
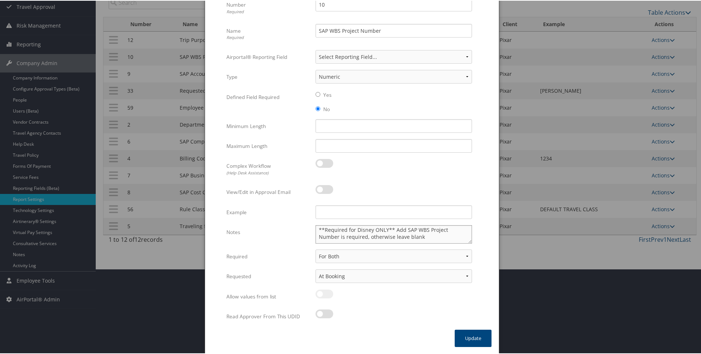
click at [342, 237] on textarea "**Required for Disney ONLY** Add SAP WBS Project Number is required, otherwise …" at bounding box center [393, 233] width 156 height 18
type textarea "**Required for Disney ONLY** Add SAP WBS Project Number, otherwise leave blank"
click at [475, 339] on button "Update" at bounding box center [472, 337] width 37 height 17
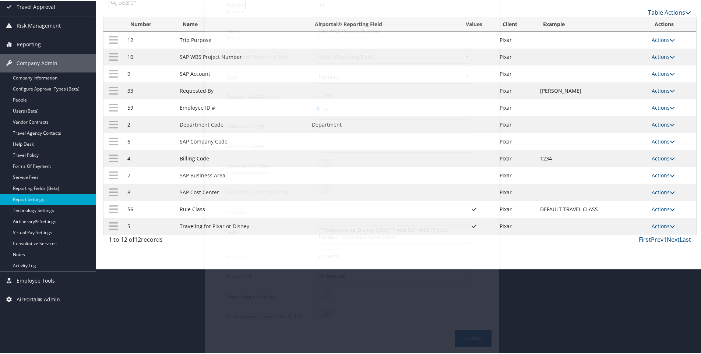
scroll to position [40, 0]
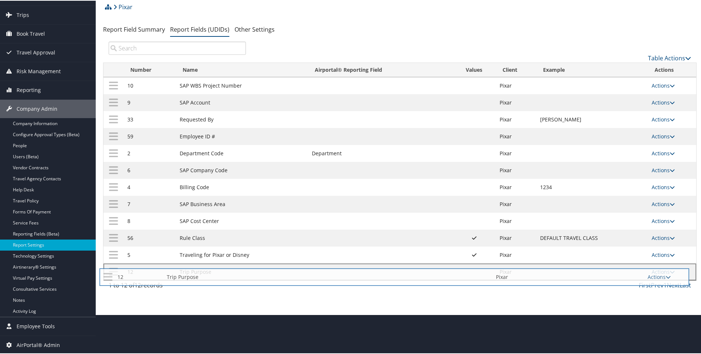
drag, startPoint x: 113, startPoint y: 85, endPoint x: 109, endPoint y: 276, distance: 190.3
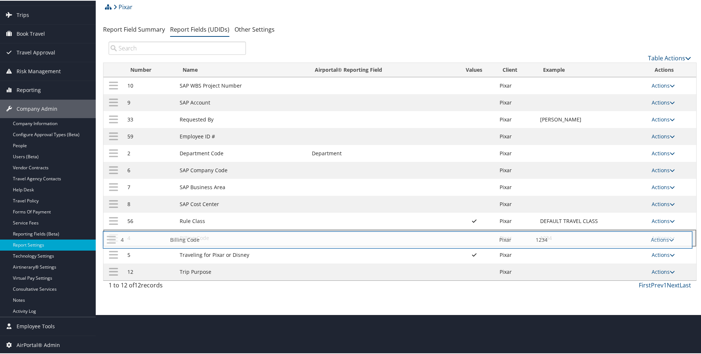
drag, startPoint x: 115, startPoint y: 186, endPoint x: 114, endPoint y: 238, distance: 51.9
drag, startPoint x: 113, startPoint y: 202, endPoint x: 114, endPoint y: 241, distance: 38.7
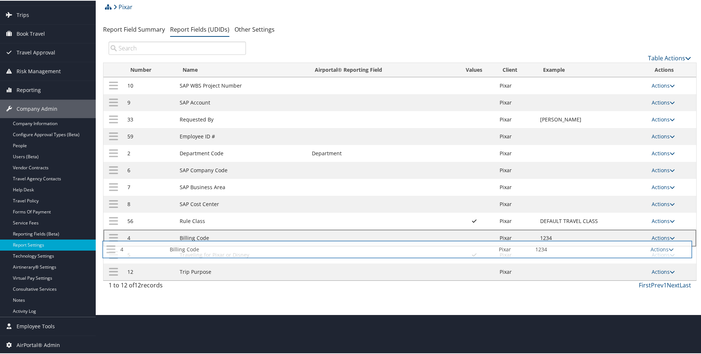
drag, startPoint x: 115, startPoint y: 202, endPoint x: 114, endPoint y: 247, distance: 44.9
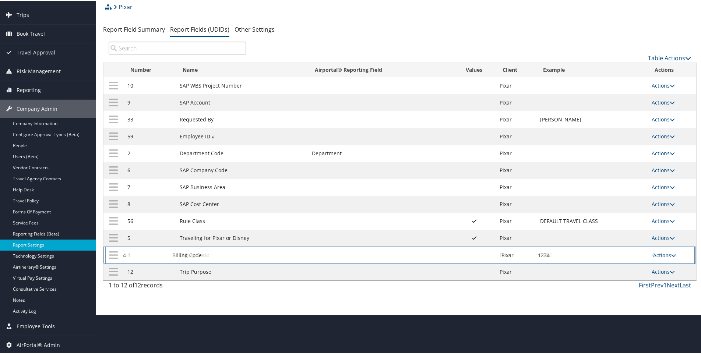
drag, startPoint x: 113, startPoint y: 204, endPoint x: 114, endPoint y: 255, distance: 50.8
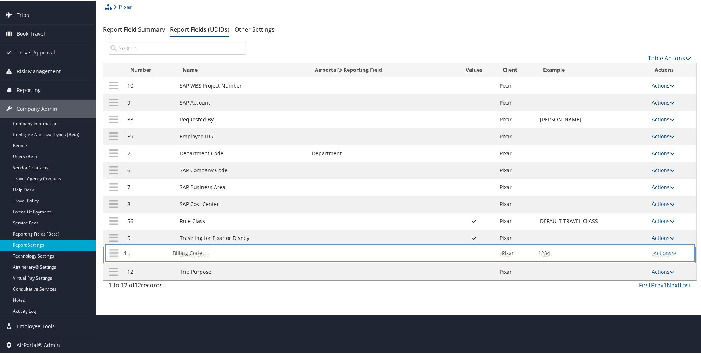
drag, startPoint x: 112, startPoint y: 203, endPoint x: 113, endPoint y: 251, distance: 48.2
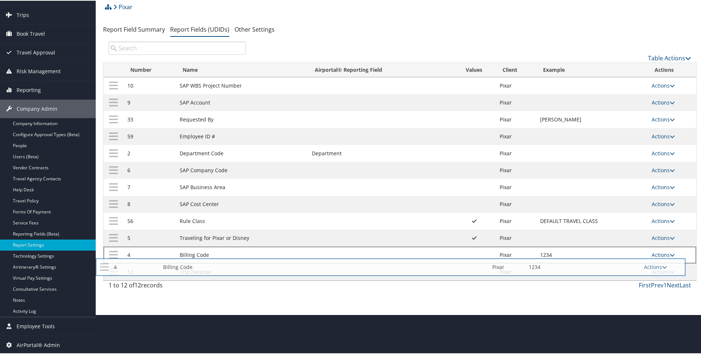
drag, startPoint x: 115, startPoint y: 204, endPoint x: 107, endPoint y: 266, distance: 63.0
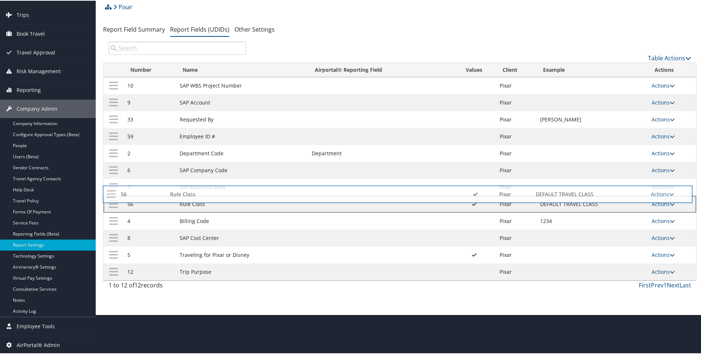
drag, startPoint x: 112, startPoint y: 237, endPoint x: 111, endPoint y: 193, distance: 44.2
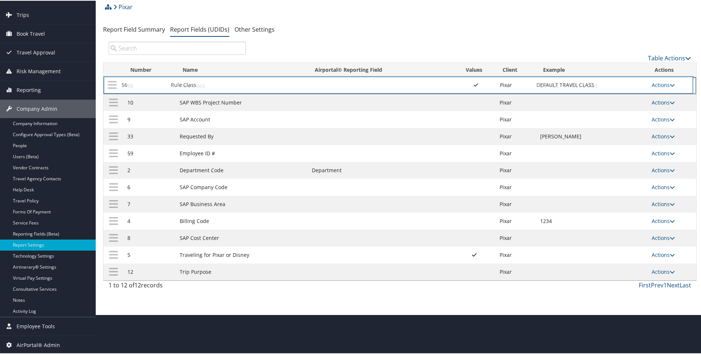
drag, startPoint x: 112, startPoint y: 239, endPoint x: 112, endPoint y: 86, distance: 153.4
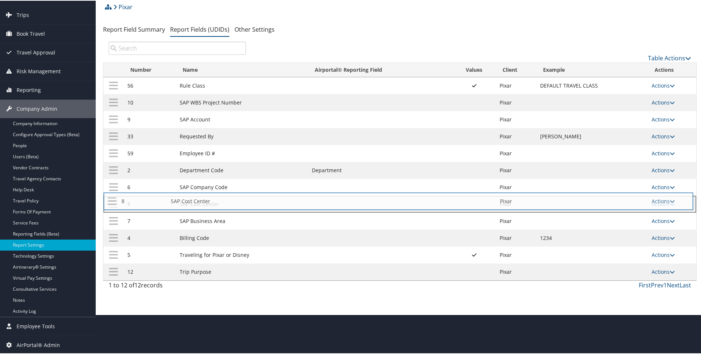
drag, startPoint x: 115, startPoint y: 238, endPoint x: 115, endPoint y: 201, distance: 37.2
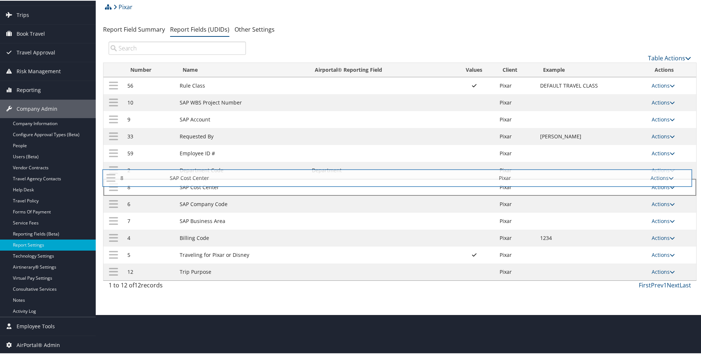
drag, startPoint x: 115, startPoint y: 240, endPoint x: 114, endPoint y: 180, distance: 60.4
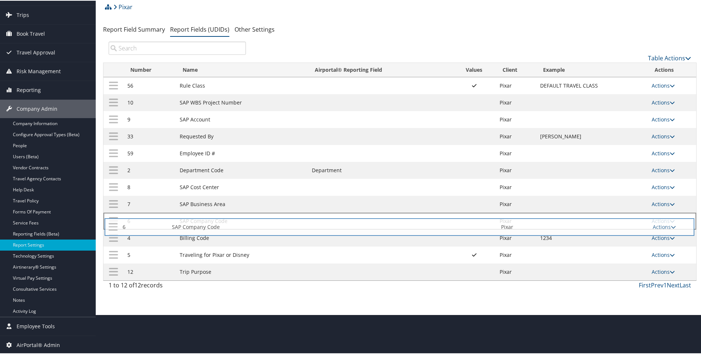
drag, startPoint x: 112, startPoint y: 203, endPoint x: 113, endPoint y: 225, distance: 22.5
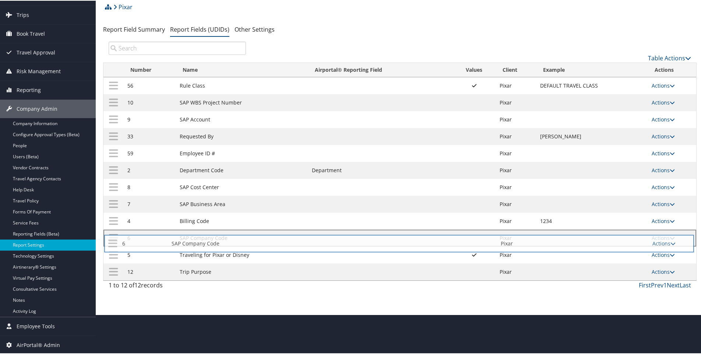
drag, startPoint x: 112, startPoint y: 202, endPoint x: 113, endPoint y: 241, distance: 39.0
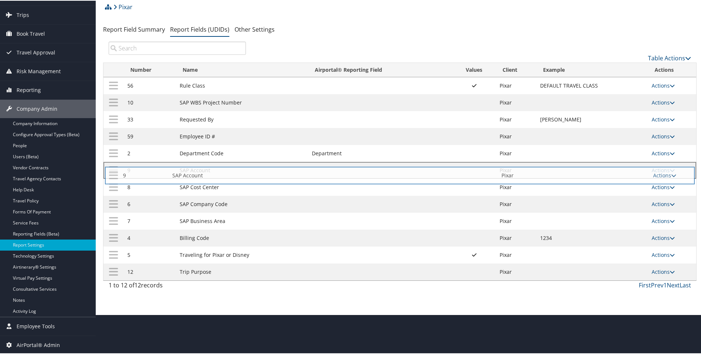
drag, startPoint x: 112, startPoint y: 118, endPoint x: 113, endPoint y: 169, distance: 50.8
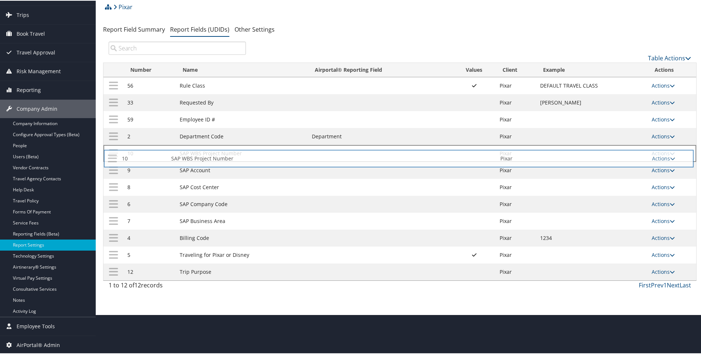
drag, startPoint x: 115, startPoint y: 102, endPoint x: 116, endPoint y: 157, distance: 55.6
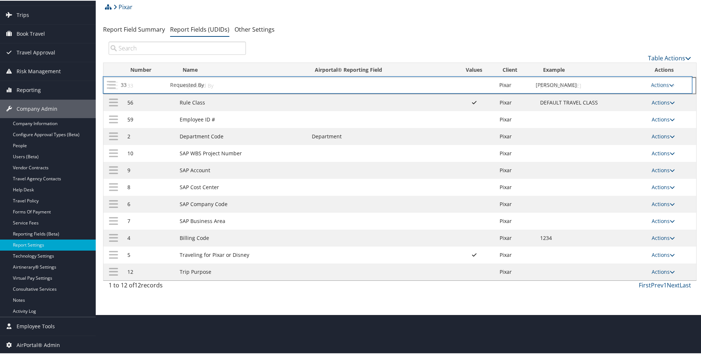
drag, startPoint x: 113, startPoint y: 101, endPoint x: 113, endPoint y: 83, distance: 18.0
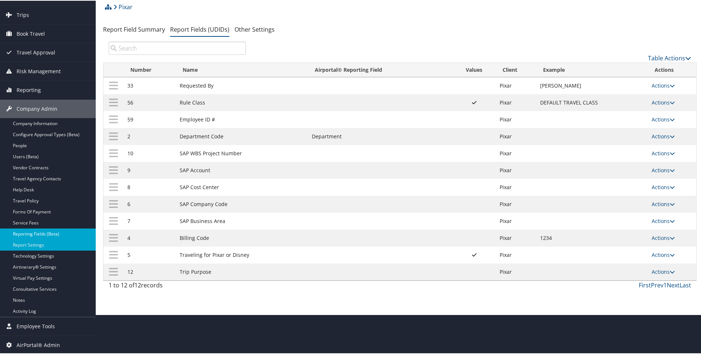
click at [28, 234] on link "Reporting Fields (Beta)" at bounding box center [48, 233] width 96 height 11
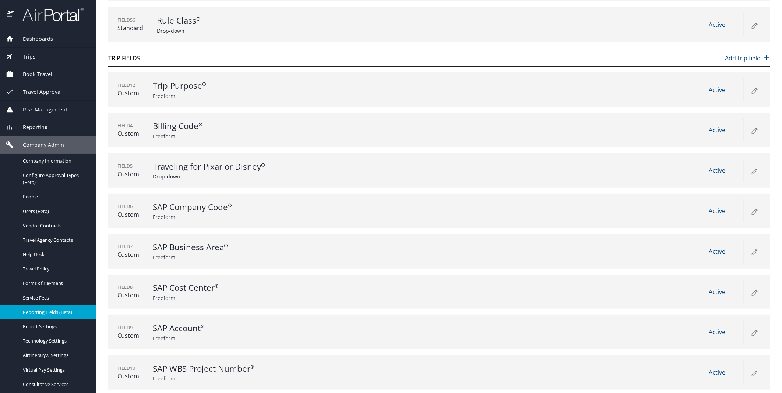
scroll to position [137, 0]
click at [31, 329] on span "Report Settings" at bounding box center [55, 326] width 65 height 7
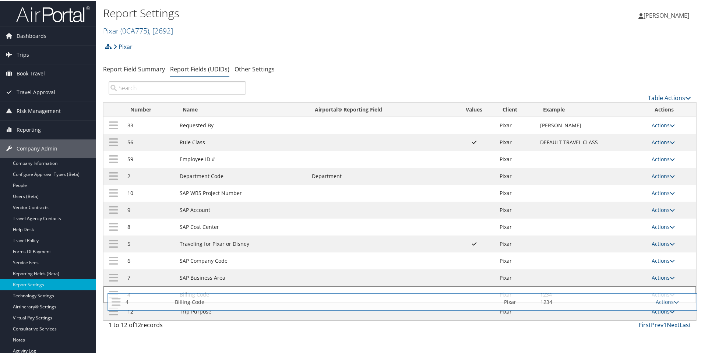
drag, startPoint x: 114, startPoint y: 243, endPoint x: 118, endPoint y: 301, distance: 57.9
drag, startPoint x: 113, startPoint y: 260, endPoint x: 116, endPoint y: 300, distance: 40.6
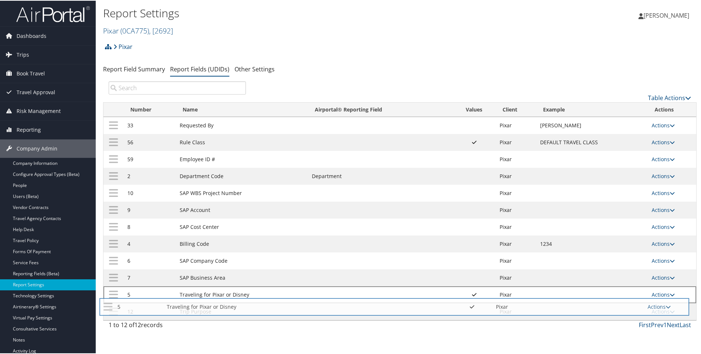
drag, startPoint x: 112, startPoint y: 260, endPoint x: 108, endPoint y: 305, distance: 45.8
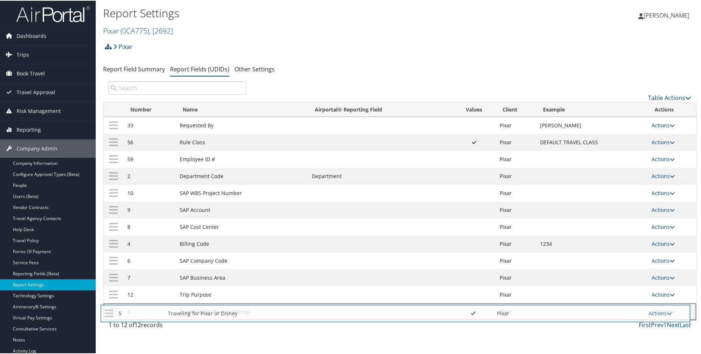
drag, startPoint x: 114, startPoint y: 260, endPoint x: 111, endPoint y: 312, distance: 52.3
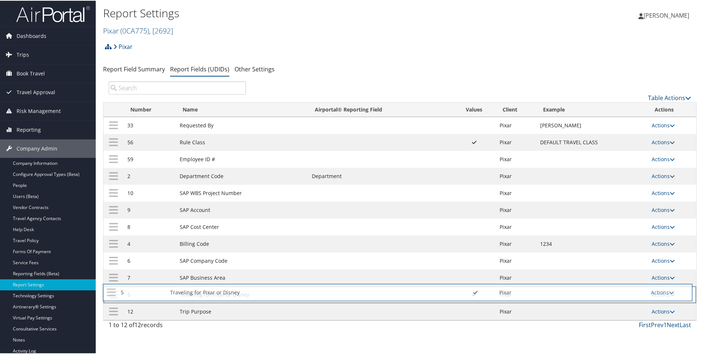
drag, startPoint x: 114, startPoint y: 312, endPoint x: 113, endPoint y: 293, distance: 19.1
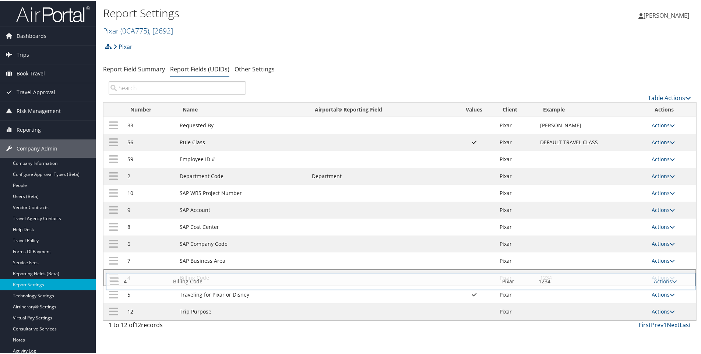
drag, startPoint x: 113, startPoint y: 244, endPoint x: 116, endPoint y: 281, distance: 37.2
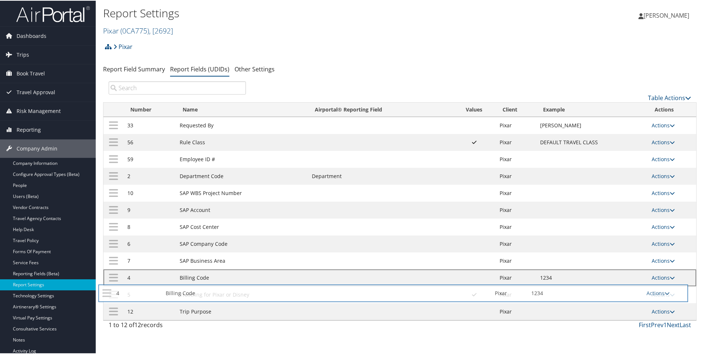
drag, startPoint x: 114, startPoint y: 244, endPoint x: 109, endPoint y: 293, distance: 49.2
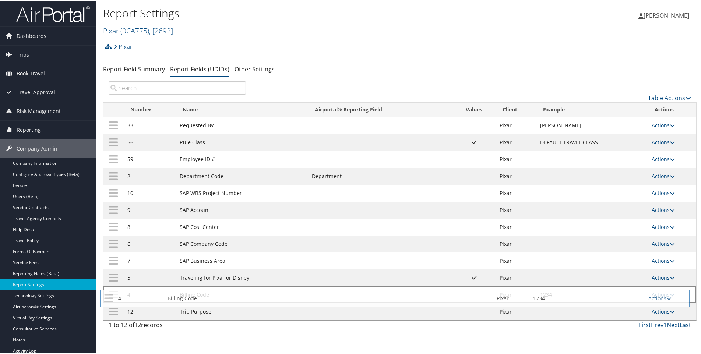
drag, startPoint x: 113, startPoint y: 245, endPoint x: 110, endPoint y: 299, distance: 54.2
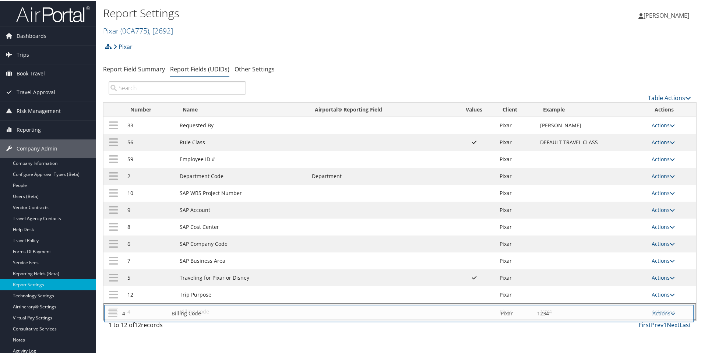
drag, startPoint x: 113, startPoint y: 244, endPoint x: 114, endPoint y: 313, distance: 69.2
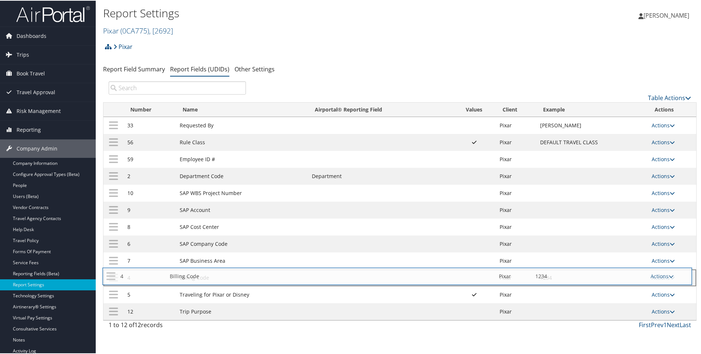
drag, startPoint x: 113, startPoint y: 312, endPoint x: 112, endPoint y: 277, distance: 35.7
drag, startPoint x: 114, startPoint y: 298, endPoint x: 113, endPoint y: 278, distance: 20.7
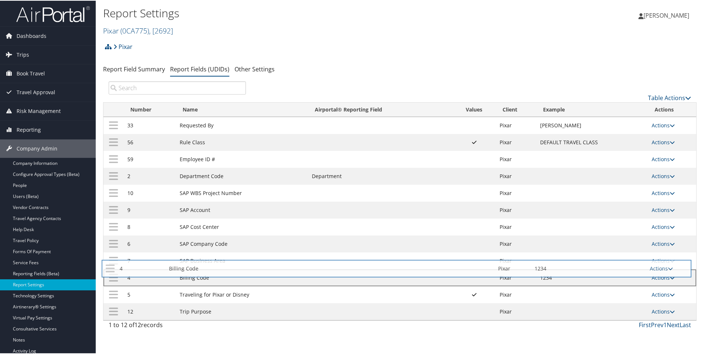
drag, startPoint x: 114, startPoint y: 299, endPoint x: 112, endPoint y: 273, distance: 26.6
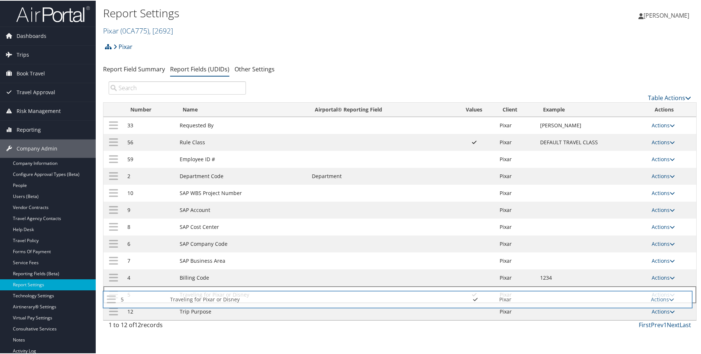
drag, startPoint x: 114, startPoint y: 278, endPoint x: 113, endPoint y: 299, distance: 21.4
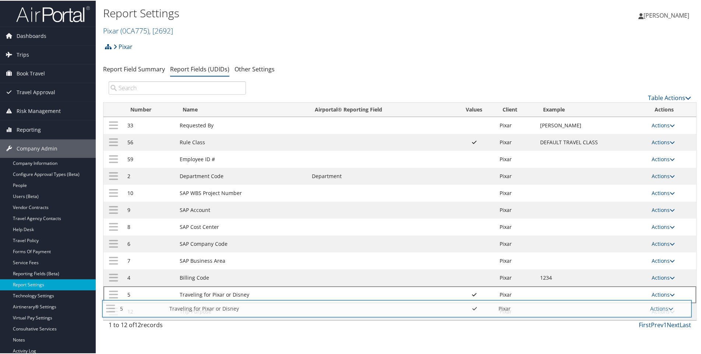
drag, startPoint x: 115, startPoint y: 278, endPoint x: 113, endPoint y: 308, distance: 30.6
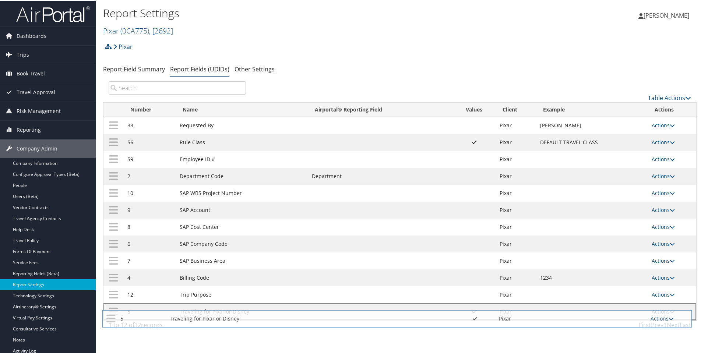
drag, startPoint x: 114, startPoint y: 277, endPoint x: 113, endPoint y: 317, distance: 40.5
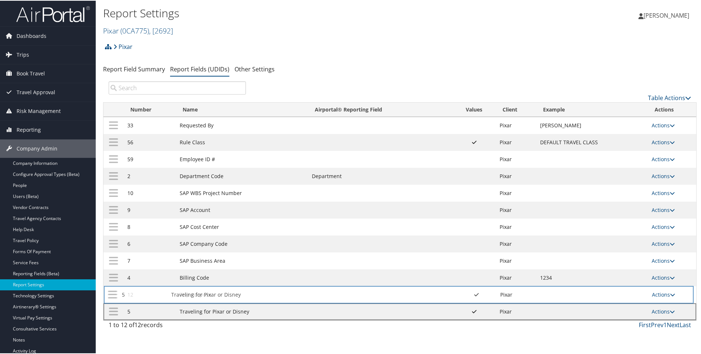
drag, startPoint x: 114, startPoint y: 312, endPoint x: 114, endPoint y: 295, distance: 17.3
drag, startPoint x: 112, startPoint y: 312, endPoint x: 114, endPoint y: 293, distance: 18.9
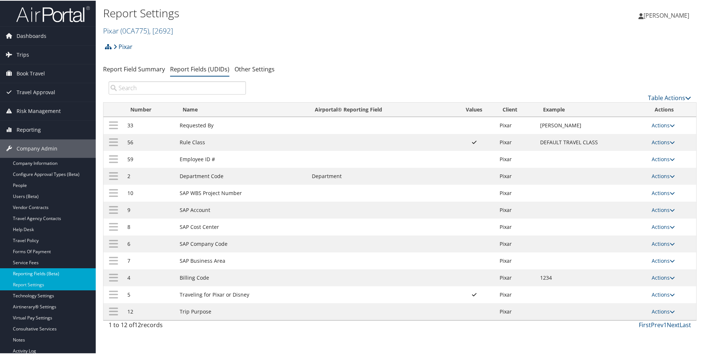
click at [38, 271] on link "Reporting Fields (Beta)" at bounding box center [48, 273] width 96 height 11
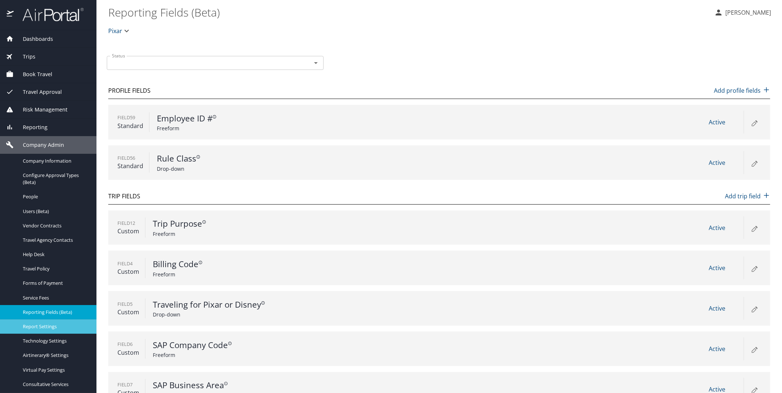
click at [34, 325] on span "Report Settings" at bounding box center [55, 326] width 65 height 7
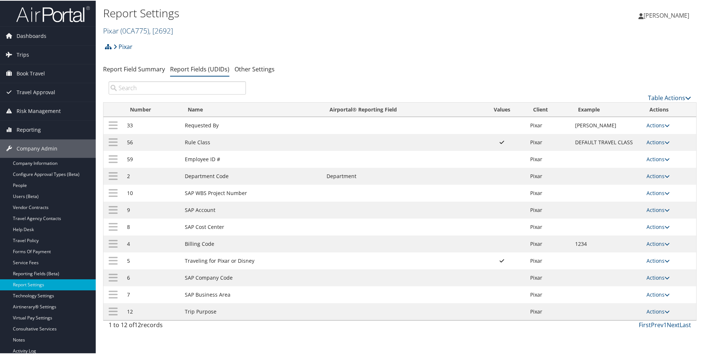
click at [113, 31] on link "Pixar ( 0CA775 ) , [ 2692 ]" at bounding box center [138, 30] width 70 height 10
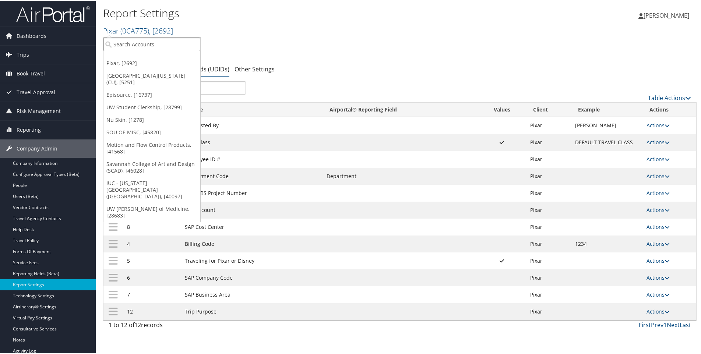
click at [121, 42] on input "search" at bounding box center [151, 44] width 97 height 14
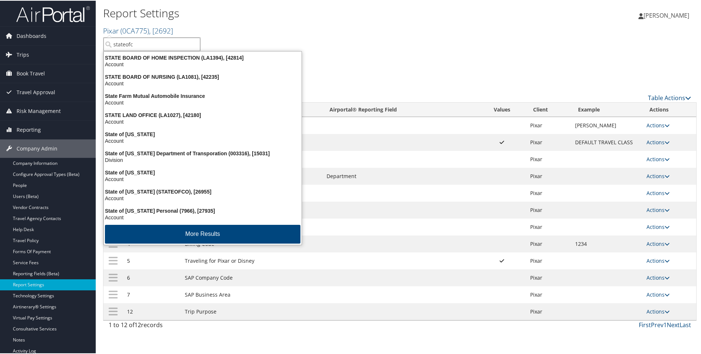
type input "stateofco"
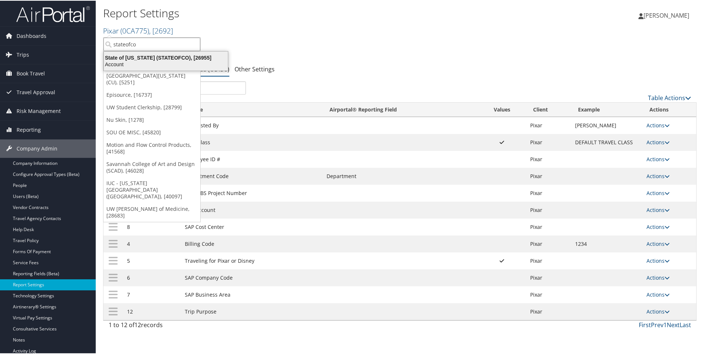
click at [134, 56] on div "State of [US_STATE] (STATEOFCO), [26955]" at bounding box center [165, 57] width 133 height 7
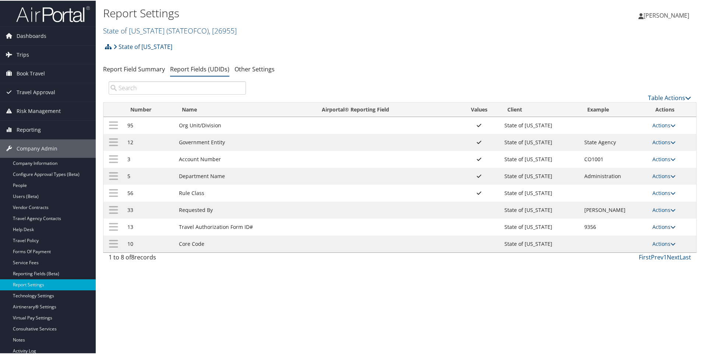
click at [662, 227] on link "Actions" at bounding box center [663, 226] width 23 height 7
click at [603, 261] on link "Edit" at bounding box center [632, 262] width 79 height 13
select select "both"
select select "trip"
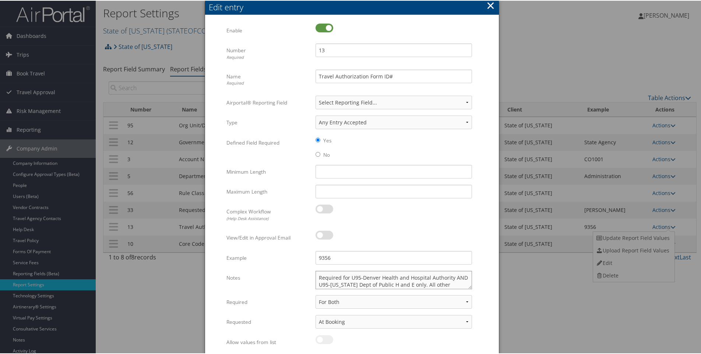
click at [408, 286] on textarea "Required for U95-Denver Health and Hospital Authority AND U95-[US_STATE] Dept o…" at bounding box center [393, 279] width 156 height 18
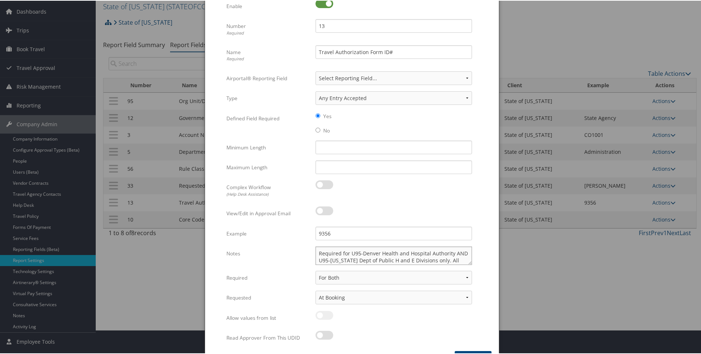
scroll to position [46, 0]
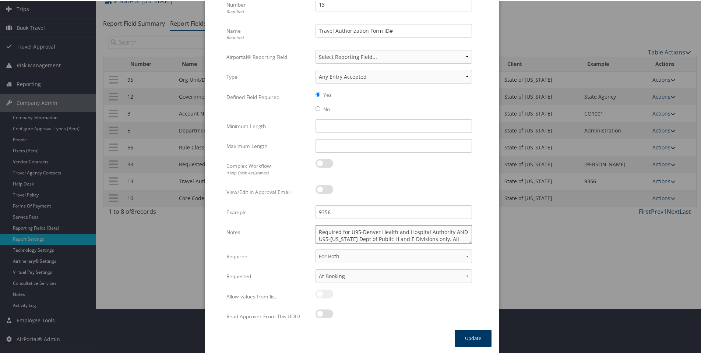
type textarea "Required for U95-Denver Health and Hospital Authority AND U95-[US_STATE] Dept o…"
click at [469, 340] on button "Update" at bounding box center [472, 337] width 37 height 17
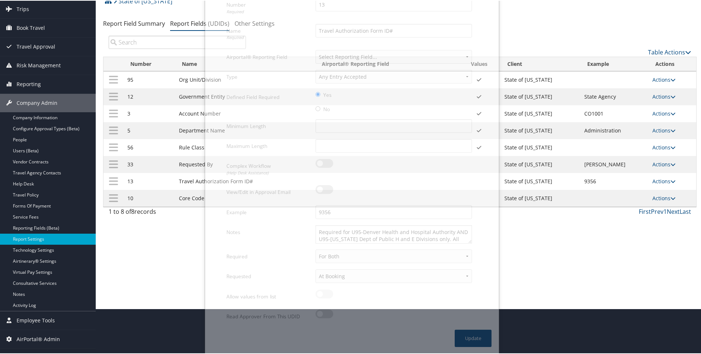
scroll to position [40, 0]
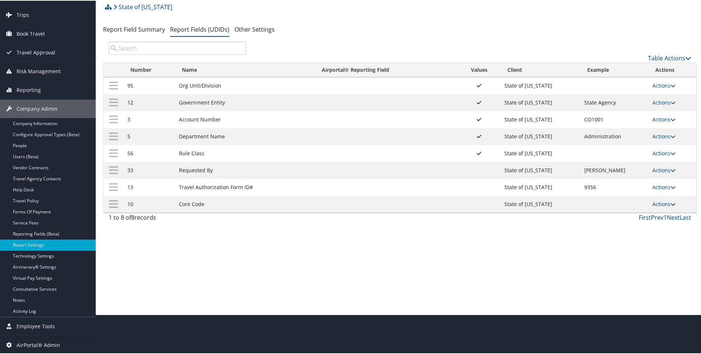
click at [661, 201] on link "Actions" at bounding box center [663, 203] width 23 height 7
click at [610, 238] on link "Edit" at bounding box center [632, 239] width 79 height 13
select select "both"
select select "trip"
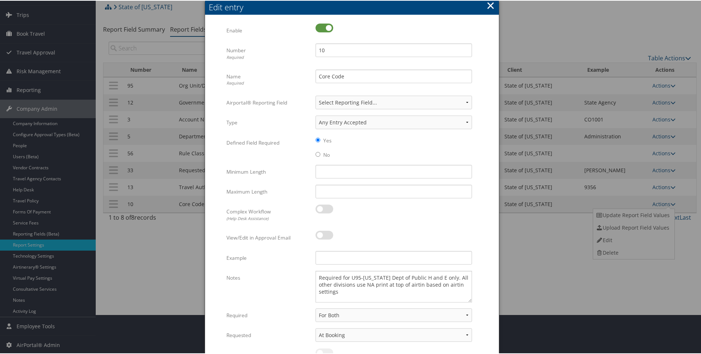
drag, startPoint x: 469, startPoint y: 287, endPoint x: 472, endPoint y: 301, distance: 13.6
click at [472, 301] on div "Required for U95-[US_STATE] Dept of Public H and E only. All other divisions us…" at bounding box center [393, 289] width 167 height 38
click at [490, 3] on button "×" at bounding box center [490, 4] width 8 height 15
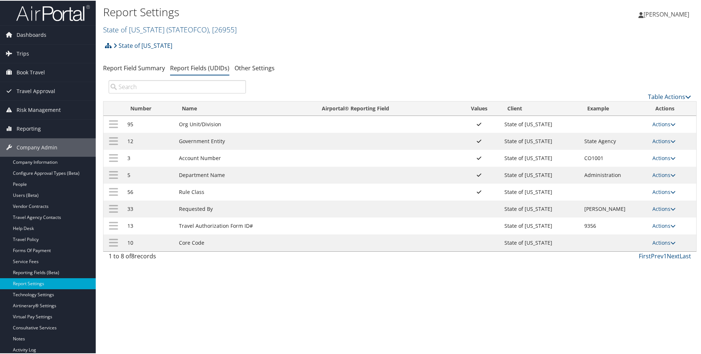
scroll to position [0, 0]
